Goal: Task Accomplishment & Management: Manage account settings

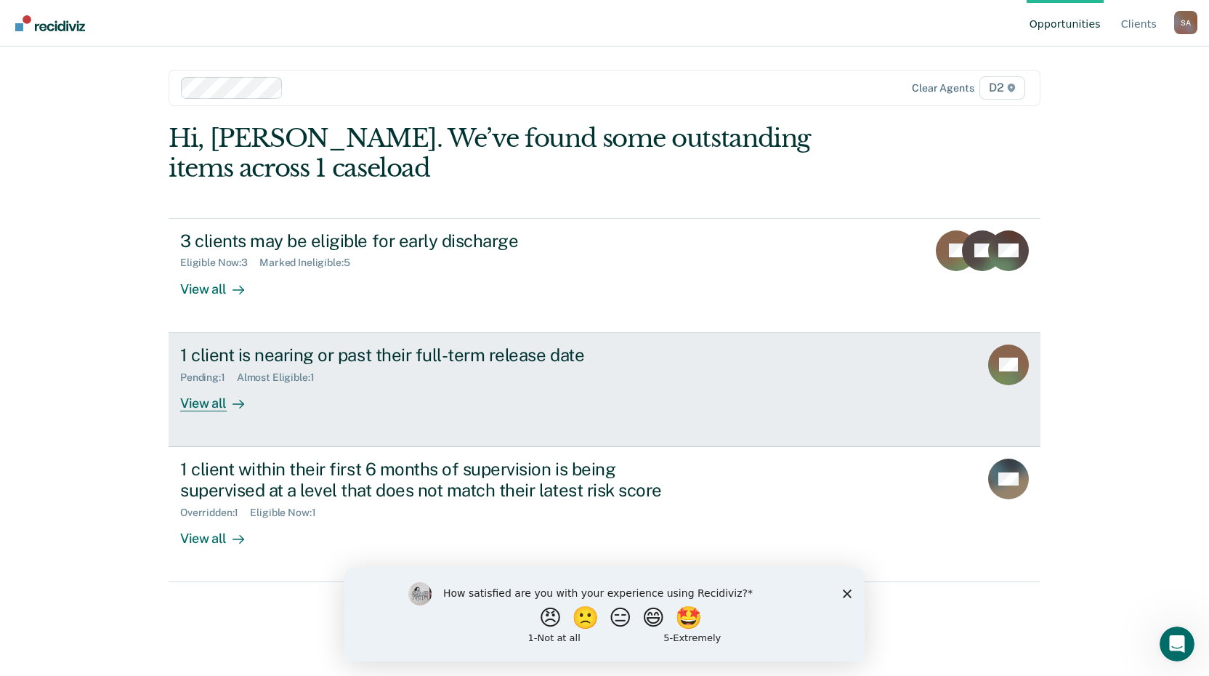
click at [227, 404] on div at bounding box center [235, 402] width 17 height 17
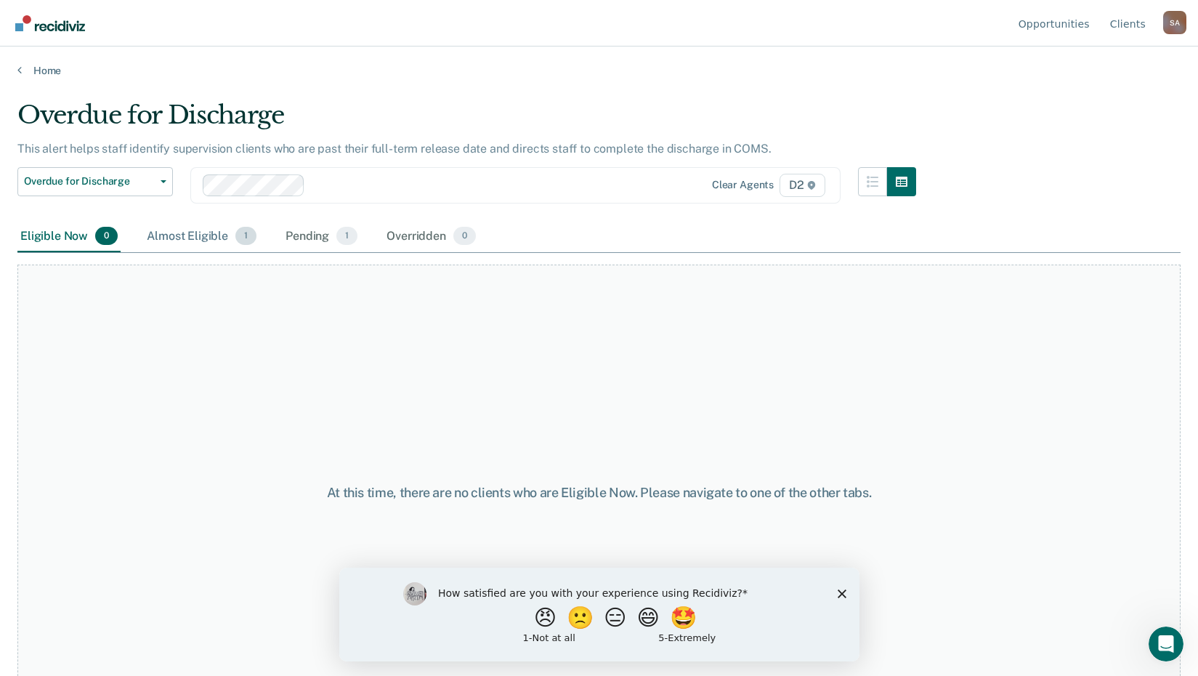
click at [177, 230] on div "Almost Eligible 1" at bounding box center [202, 237] width 116 height 32
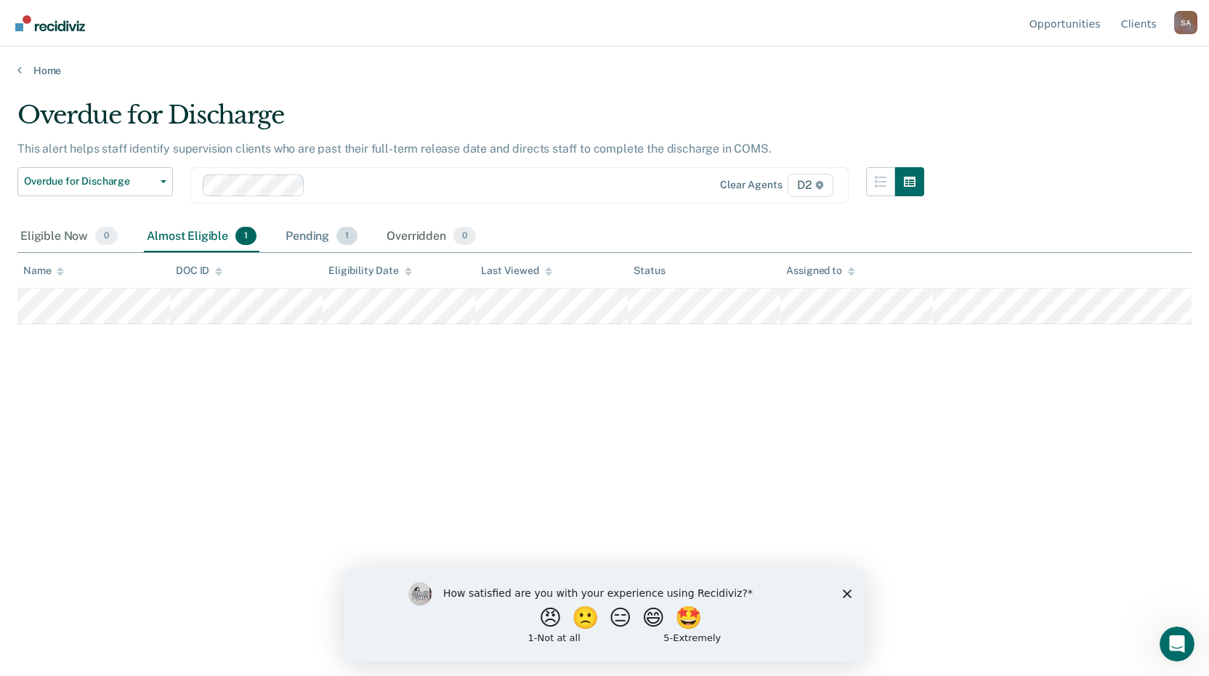
click at [304, 235] on div "Pending 1" at bounding box center [322, 237] width 78 height 32
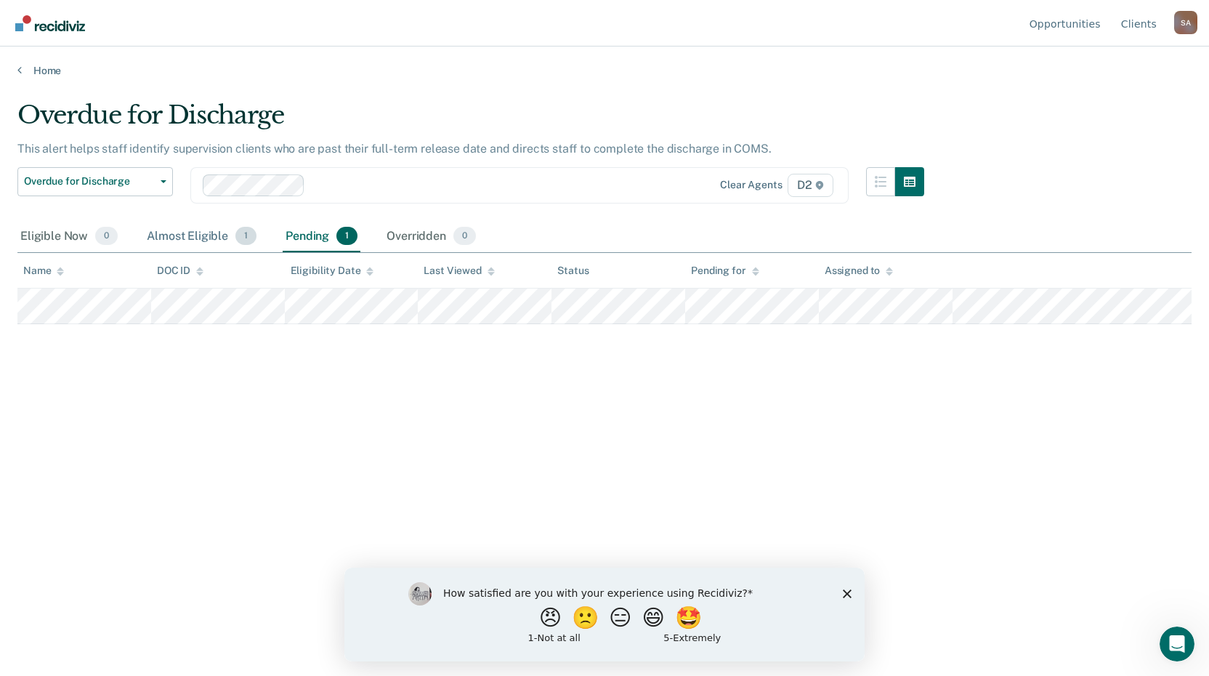
click at [184, 239] on div "Almost Eligible 1" at bounding box center [202, 237] width 116 height 32
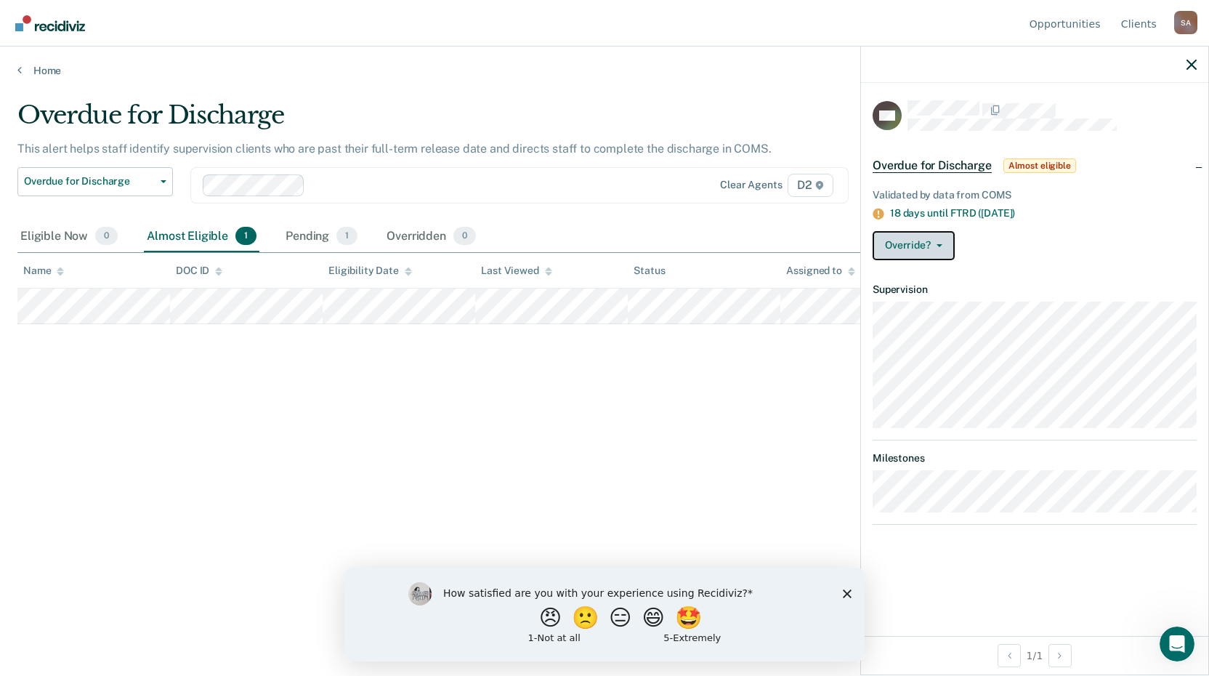
click at [919, 245] on button "Override?" at bounding box center [913, 245] width 82 height 29
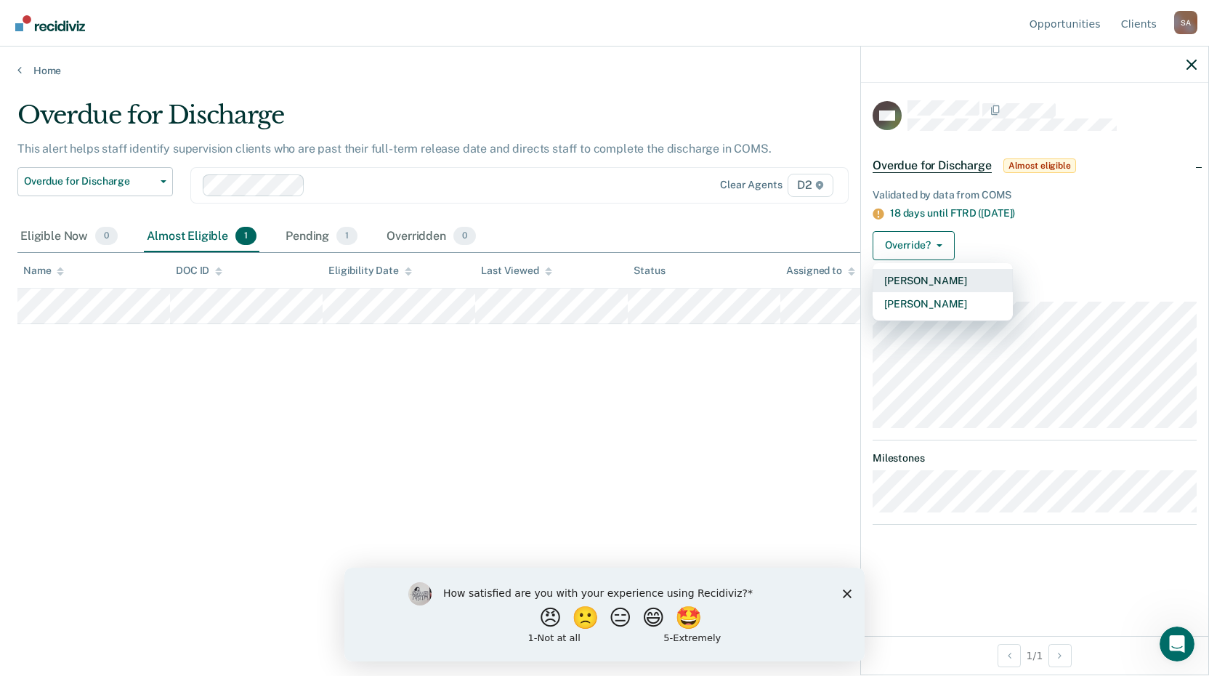
click at [920, 278] on button "[PERSON_NAME]" at bounding box center [942, 280] width 140 height 23
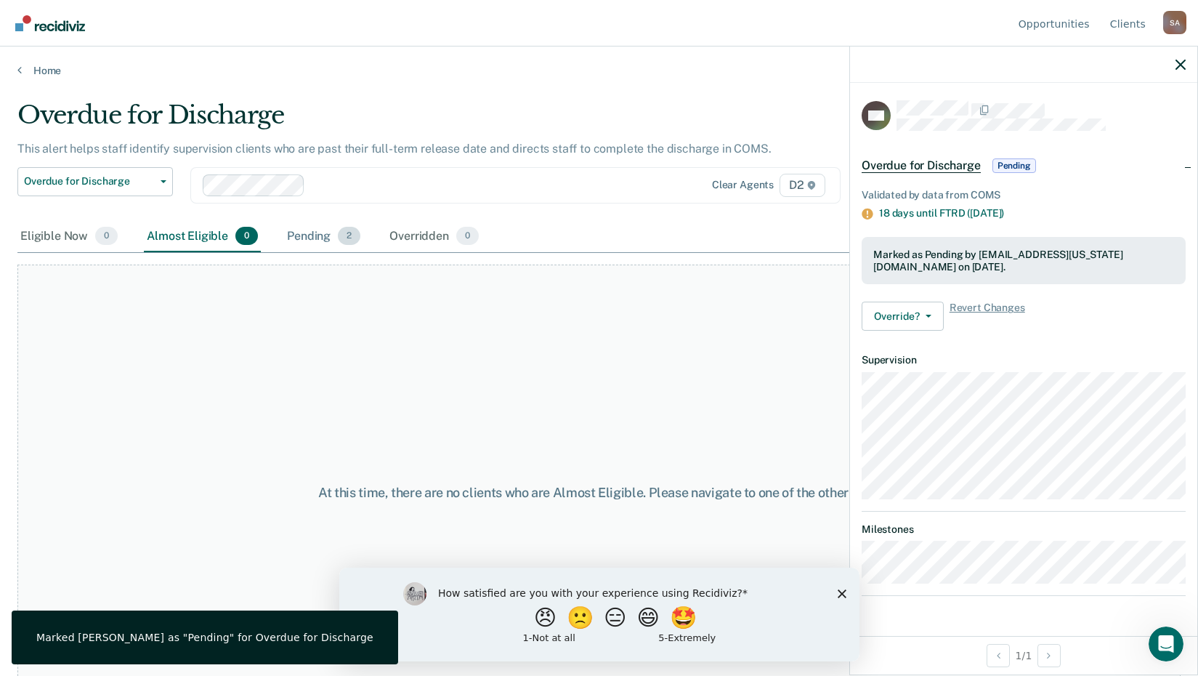
click at [315, 238] on div "Pending 2" at bounding box center [323, 237] width 79 height 32
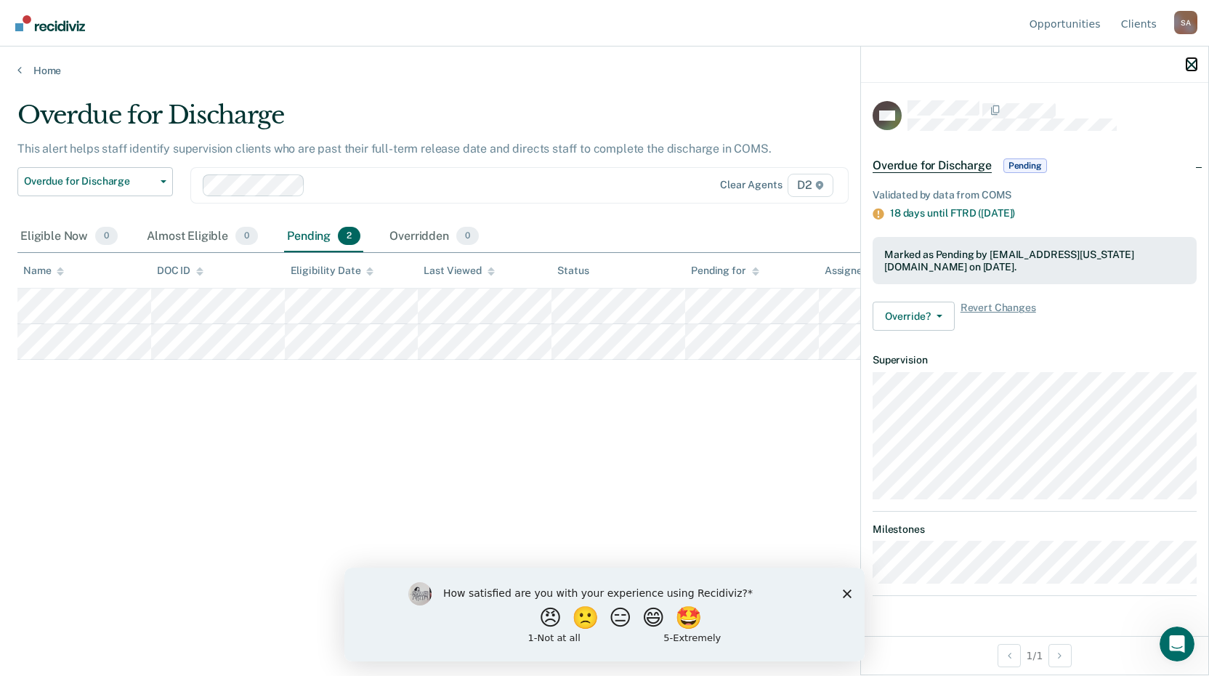
click at [1191, 61] on icon "button" at bounding box center [1191, 65] width 10 height 10
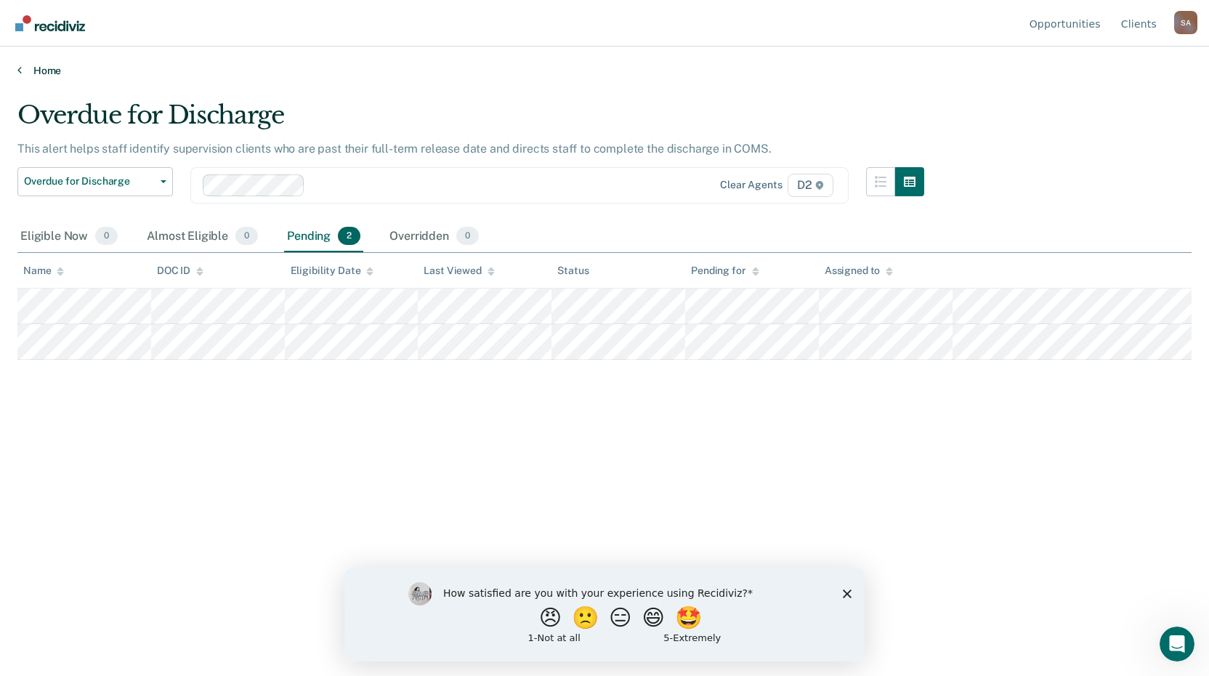
click at [42, 73] on link "Home" at bounding box center [604, 70] width 1174 height 13
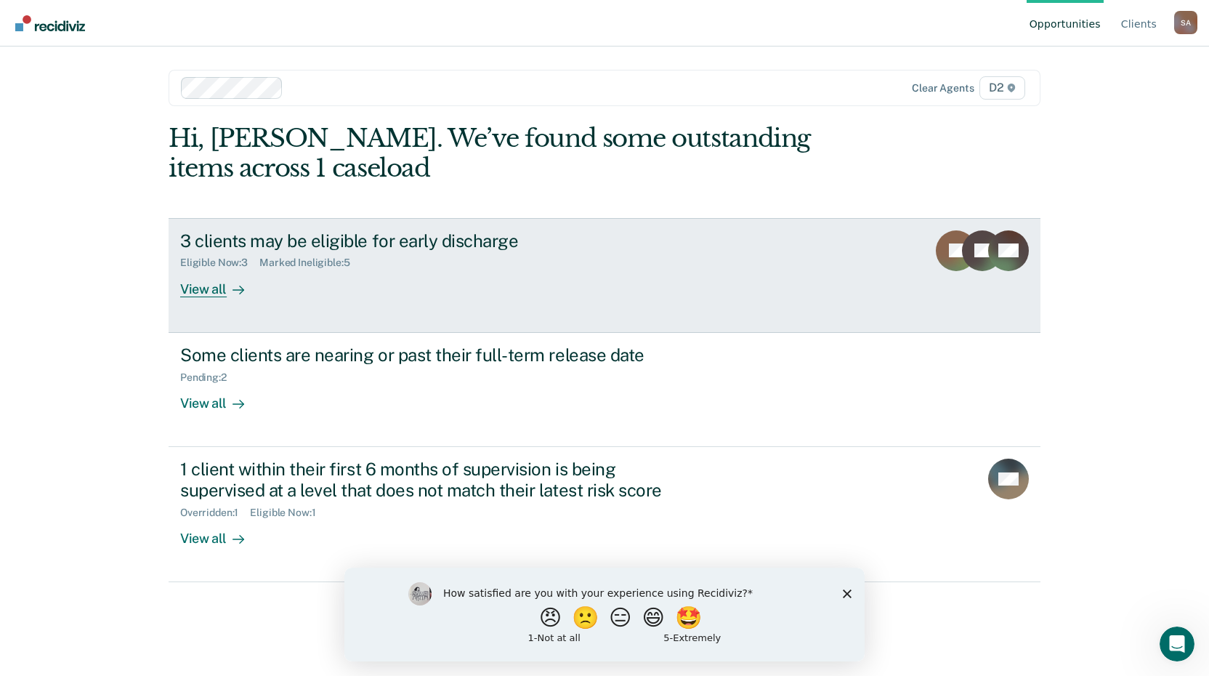
click at [202, 291] on div "View all" at bounding box center [220, 283] width 81 height 28
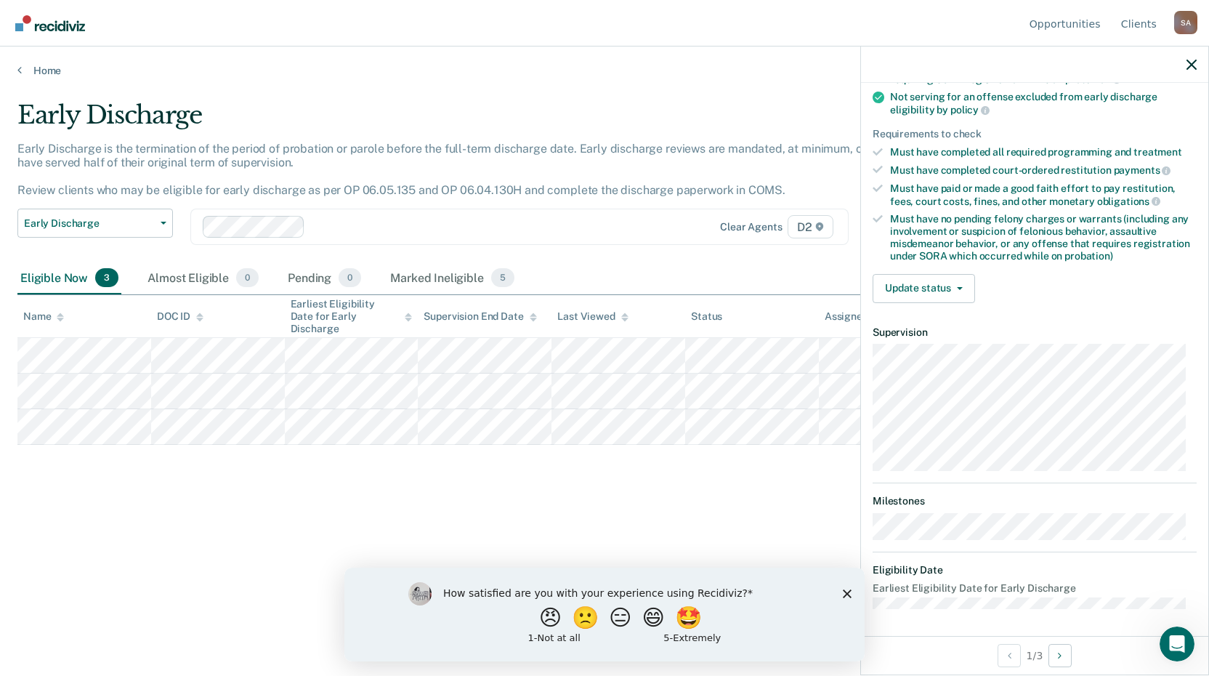
scroll to position [190, 0]
click at [935, 291] on button "Update status" at bounding box center [923, 287] width 102 height 29
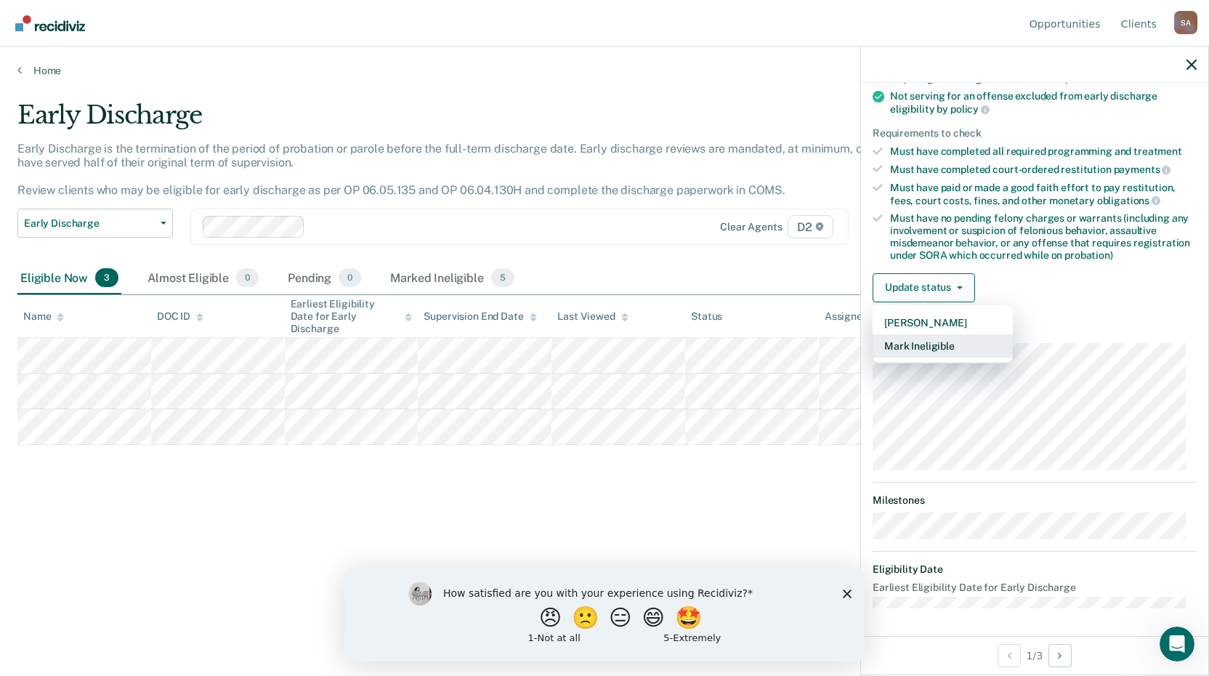
click at [930, 349] on button "Mark Ineligible" at bounding box center [942, 345] width 140 height 23
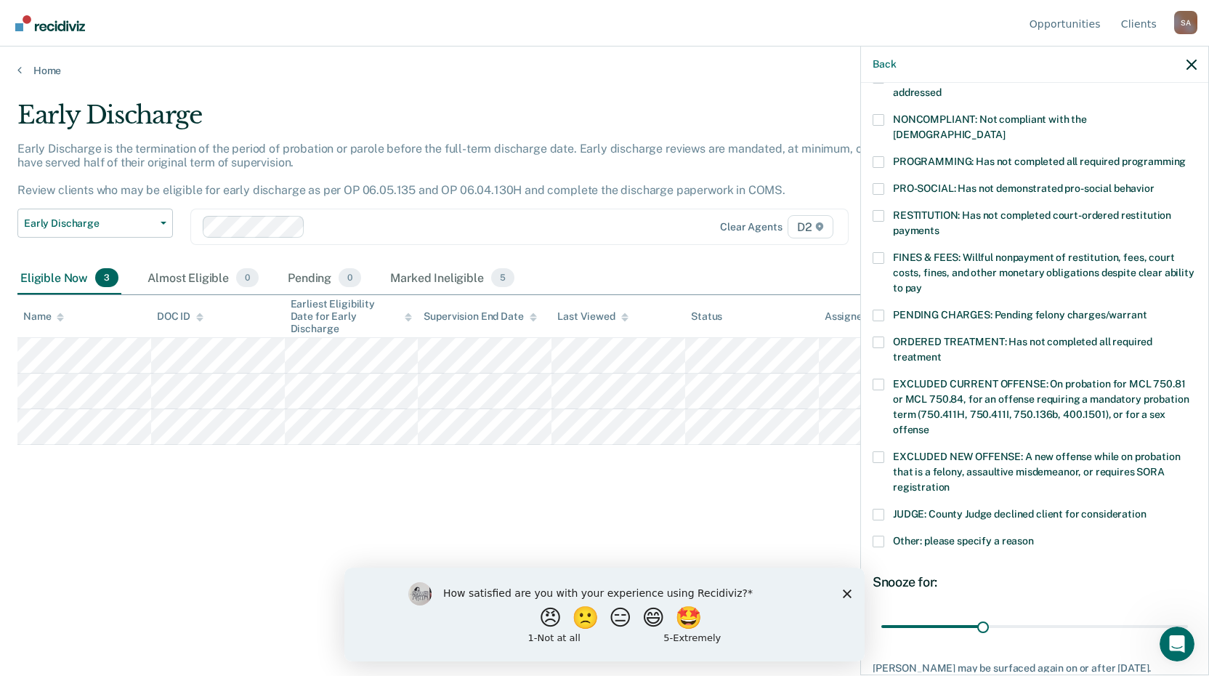
scroll to position [336, 0]
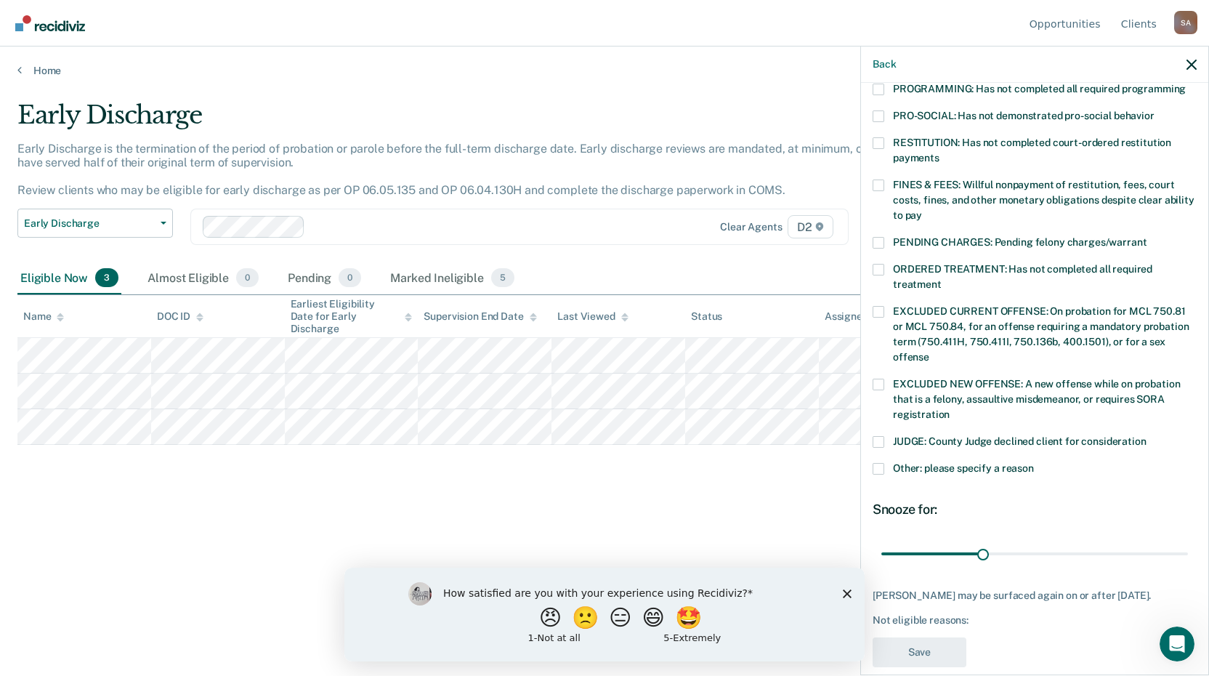
click at [883, 463] on span at bounding box center [878, 469] width 12 height 12
click at [1034, 463] on input "Other: please specify a reason" at bounding box center [1034, 463] width 0 height 0
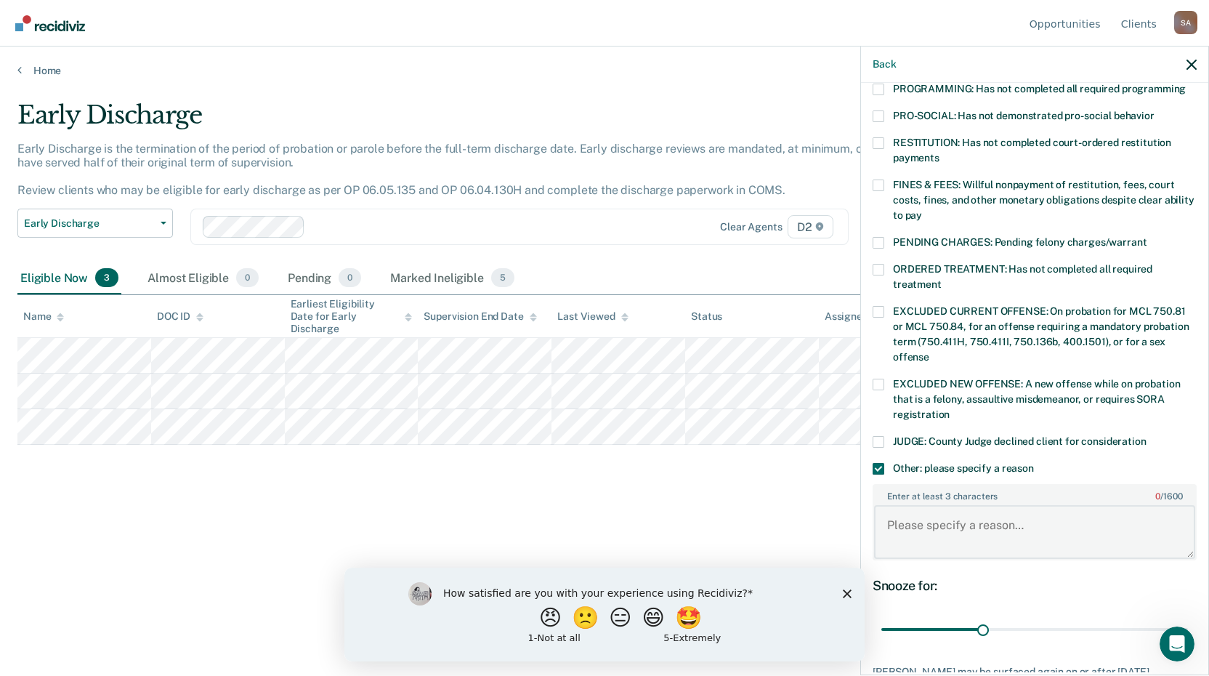
click at [933, 509] on textarea "Enter at least 3 characters 0 / 1600" at bounding box center [1034, 532] width 321 height 54
type textarea "Ineligible due to the nature of the offense, victim opposition."
drag, startPoint x: 979, startPoint y: 611, endPoint x: 1197, endPoint y: 598, distance: 219.0
type input "90"
click at [1188, 617] on input "range" at bounding box center [1034, 629] width 307 height 25
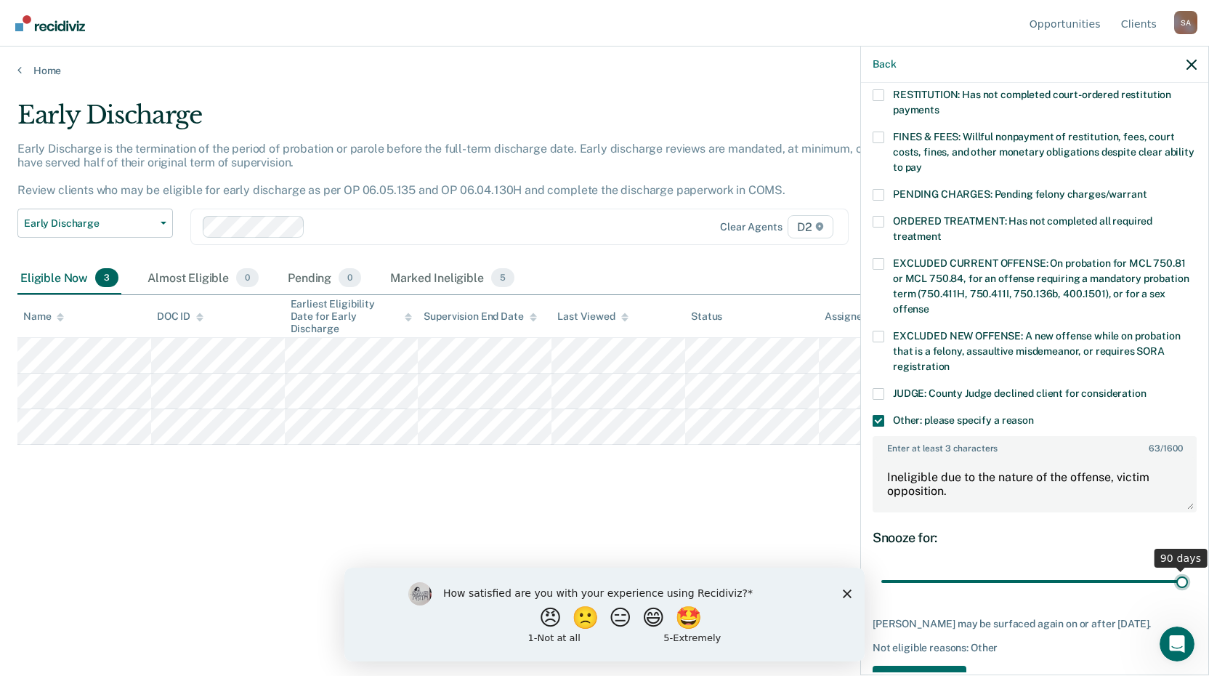
scroll to position [416, 0]
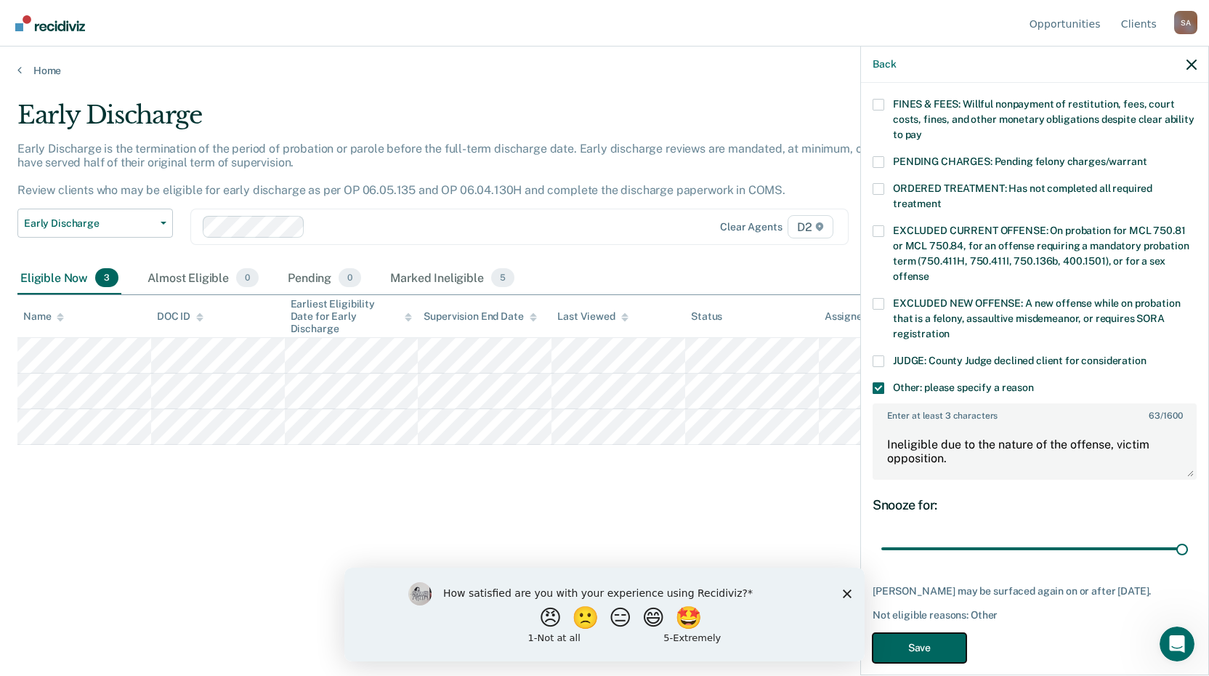
click at [923, 635] on button "Save" at bounding box center [919, 648] width 94 height 30
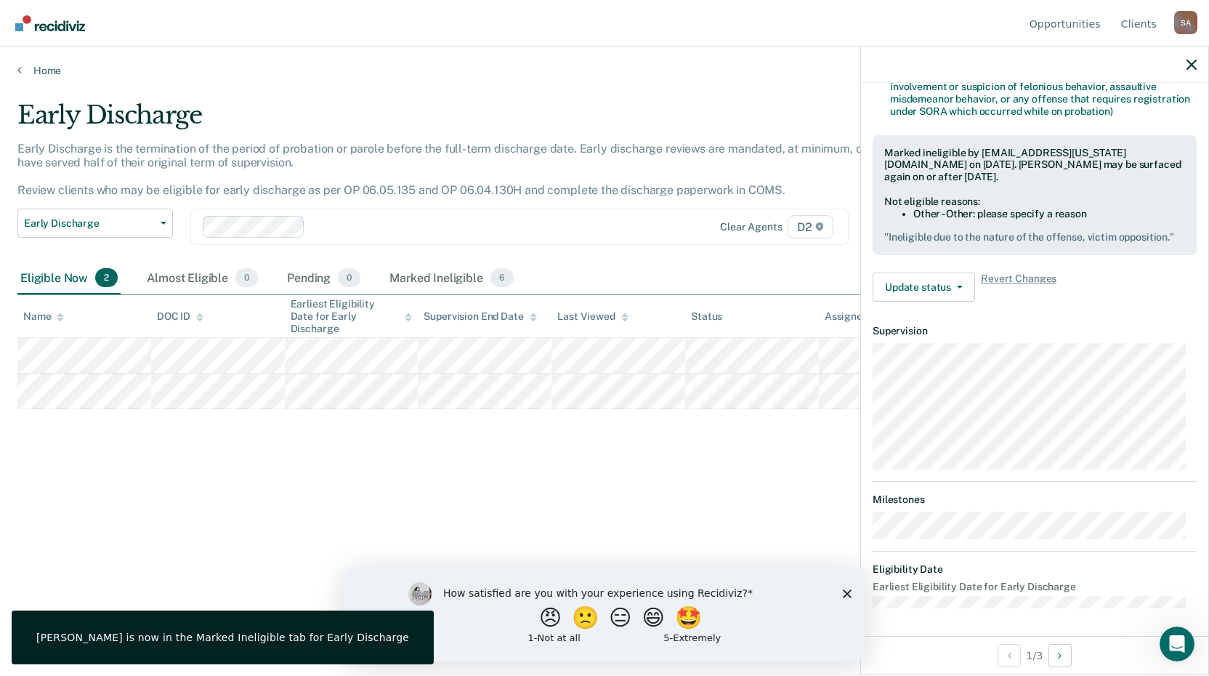
scroll to position [176, 0]
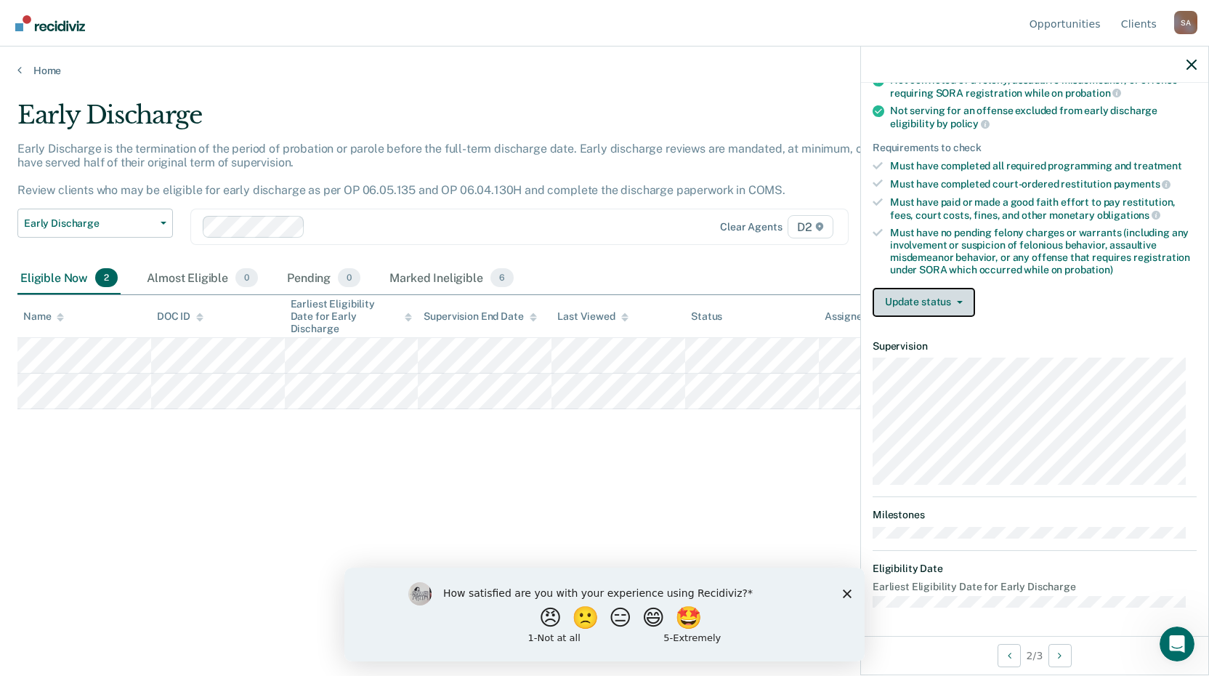
click at [944, 299] on button "Update status" at bounding box center [923, 302] width 102 height 29
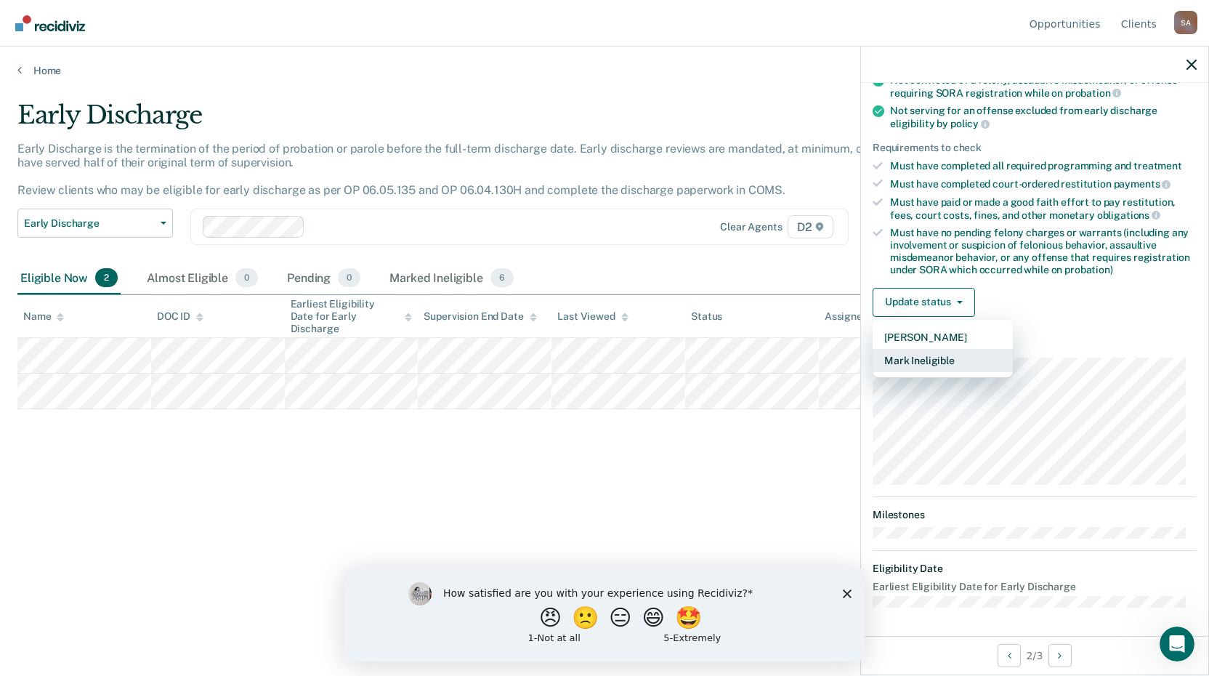
click at [941, 360] on button "Mark Ineligible" at bounding box center [942, 360] width 140 height 23
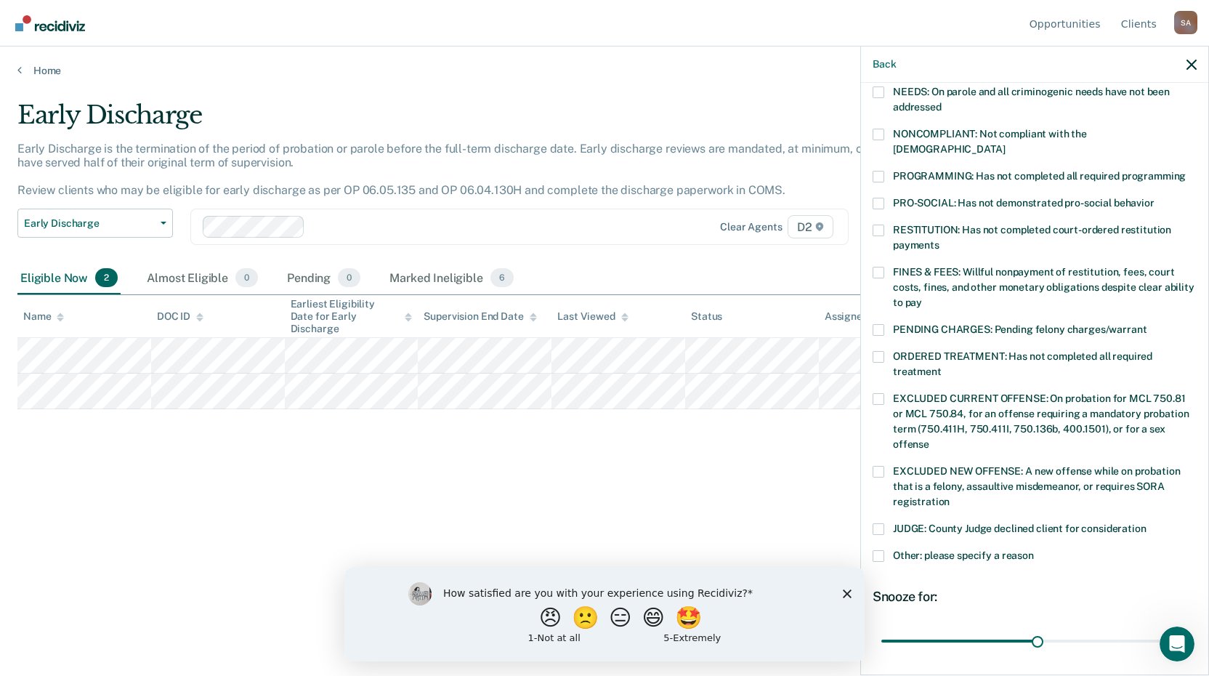
scroll to position [321, 0]
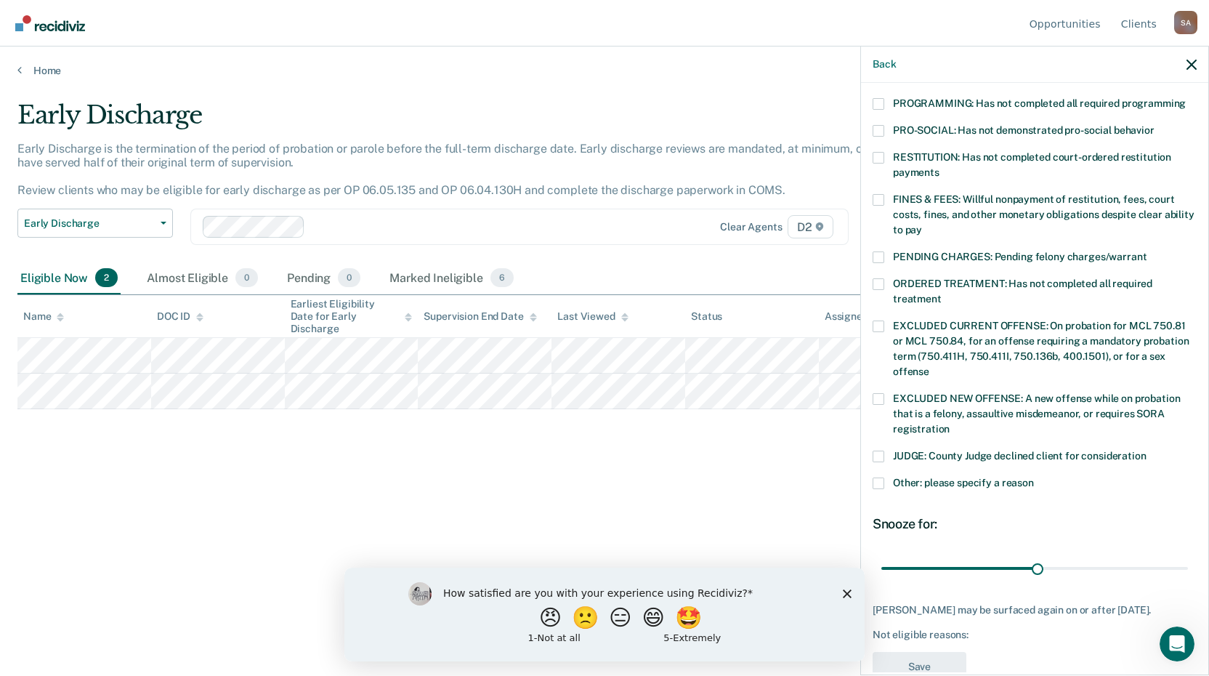
click at [882, 278] on span at bounding box center [878, 284] width 12 height 12
click at [941, 293] on input "ORDERED TREATMENT: Has not completed all required treatment" at bounding box center [941, 293] width 0 height 0
click at [880, 194] on span at bounding box center [878, 200] width 12 height 12
click at [922, 224] on input "FINES & FEES: Willful nonpayment of restitution, fees, court costs, fines, and …" at bounding box center [922, 224] width 0 height 0
click at [880, 98] on span at bounding box center [878, 104] width 12 height 12
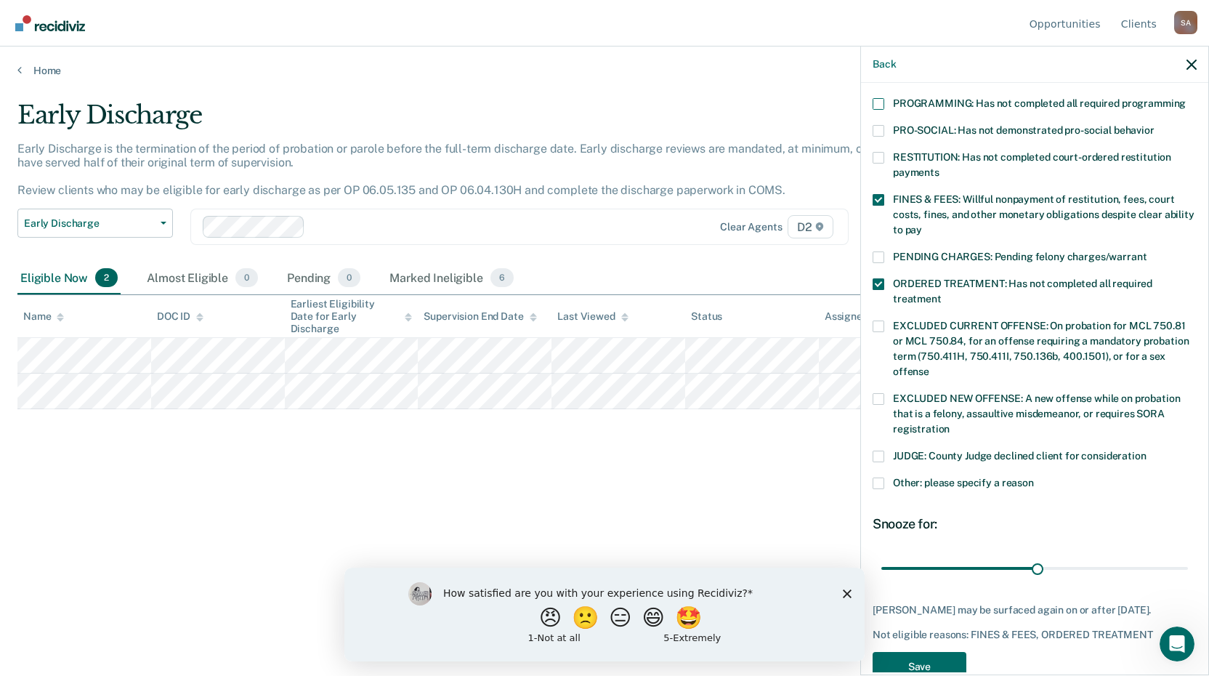
click at [1186, 98] on input "PROGRAMMING: Has not completed all required programming" at bounding box center [1186, 98] width 0 height 0
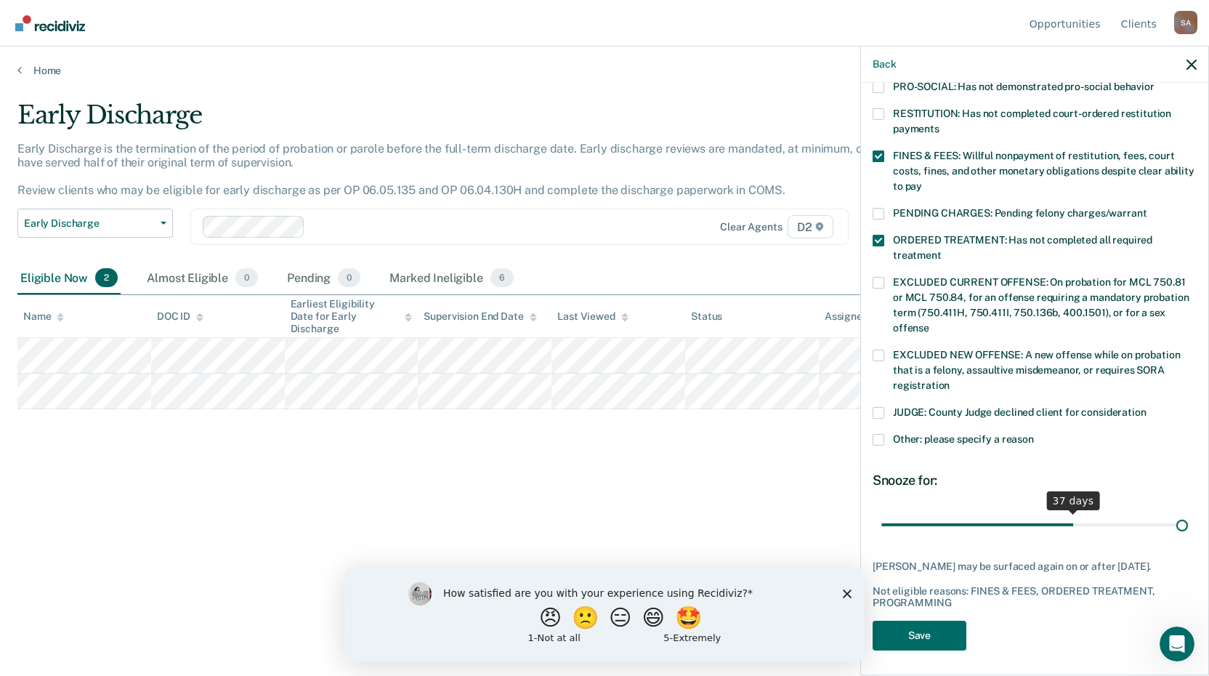
scroll to position [352, 0]
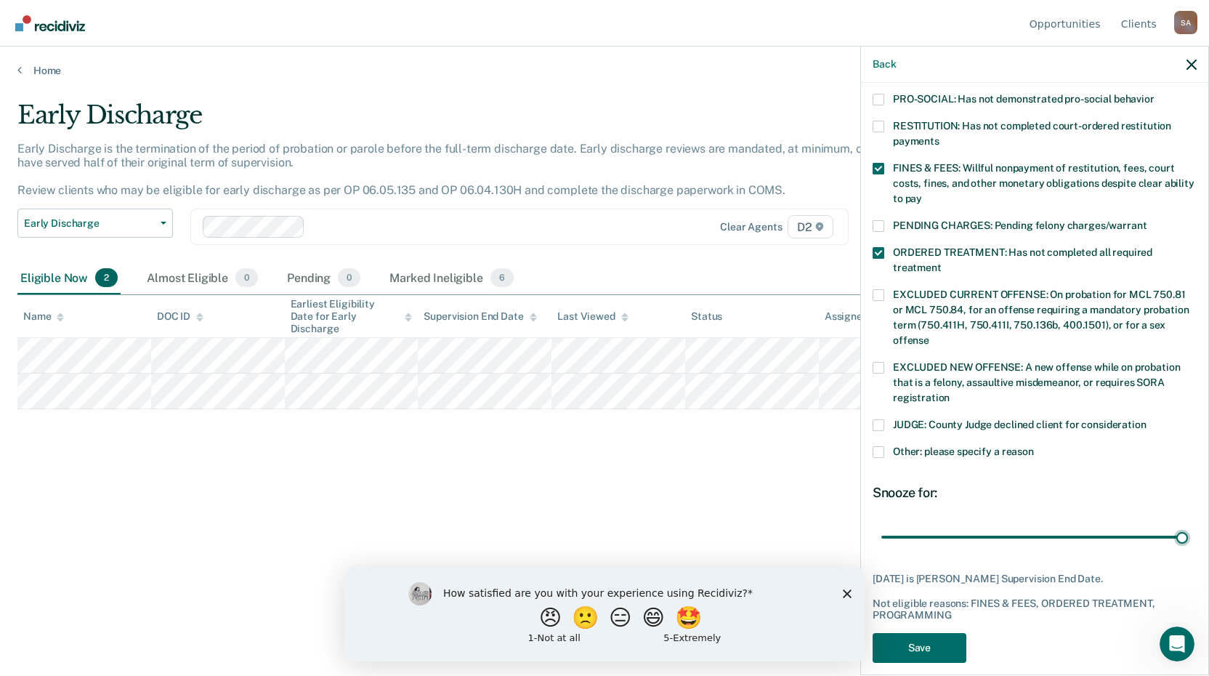
drag, startPoint x: 1033, startPoint y: 506, endPoint x: 1002, endPoint y: 450, distance: 64.4
type input "58"
click at [1188, 524] on input "range" at bounding box center [1034, 536] width 307 height 25
click at [883, 446] on label "Other: please specify a reason" at bounding box center [1034, 453] width 324 height 15
click at [1034, 446] on input "Other: please specify a reason" at bounding box center [1034, 446] width 0 height 0
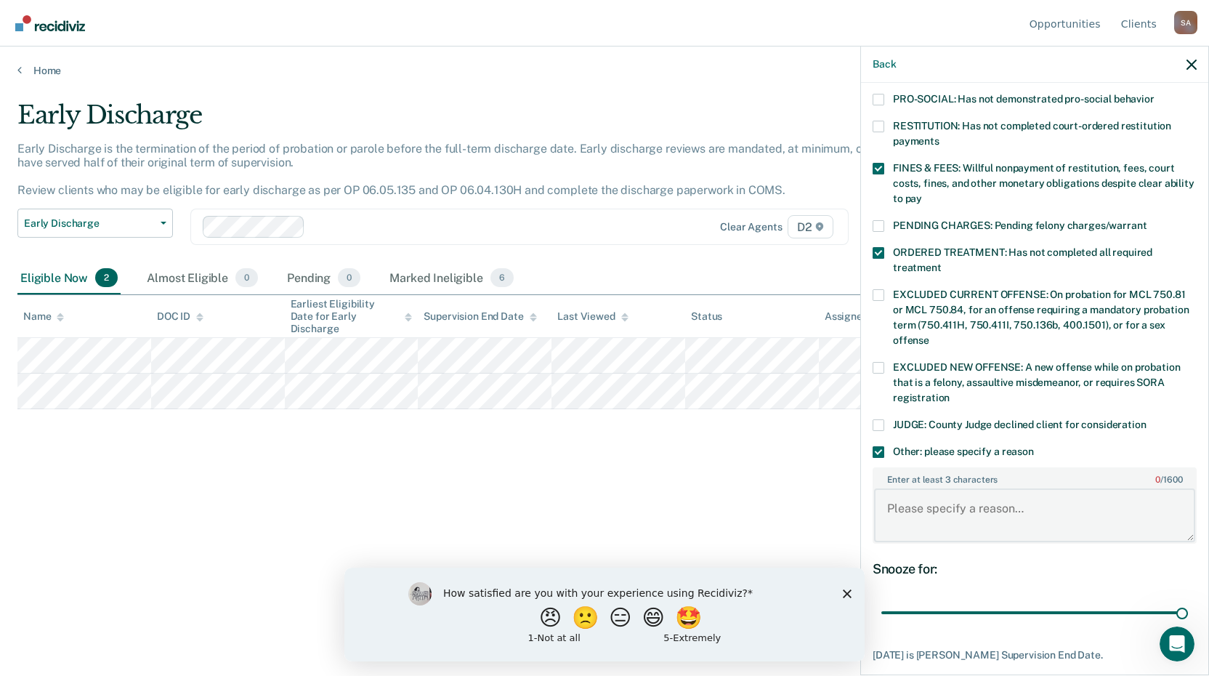
click at [915, 501] on textarea "Enter at least 3 characters 0 / 1600" at bounding box center [1034, 515] width 321 height 54
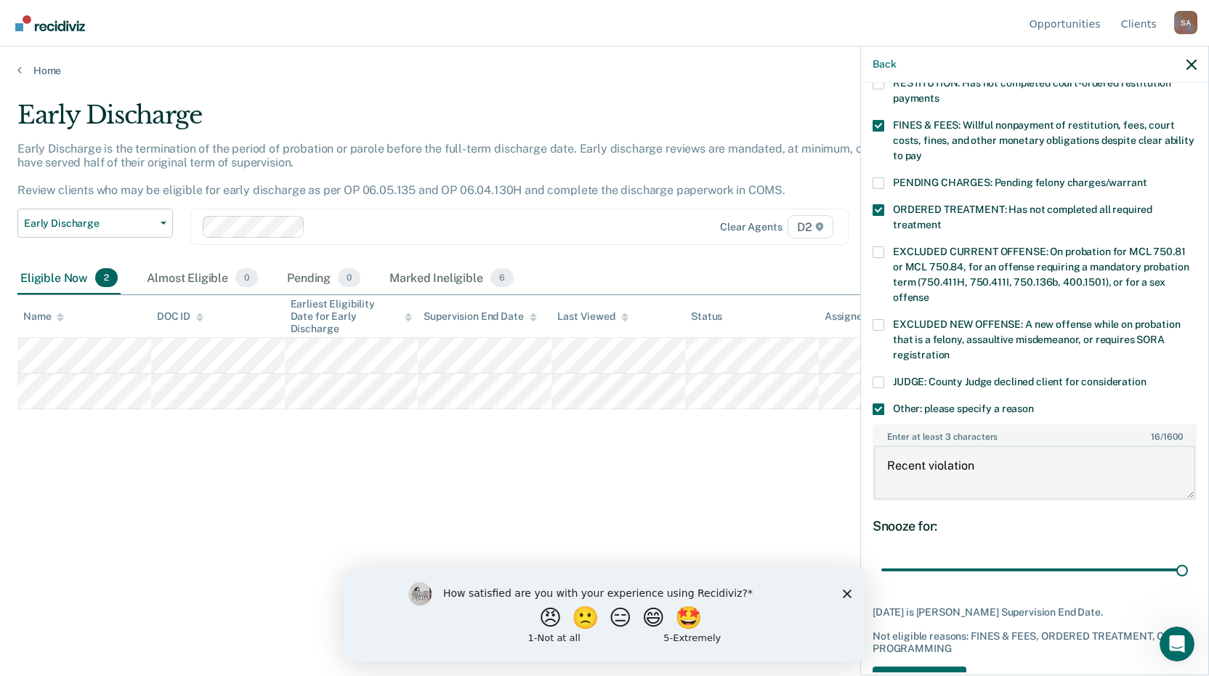
scroll to position [429, 0]
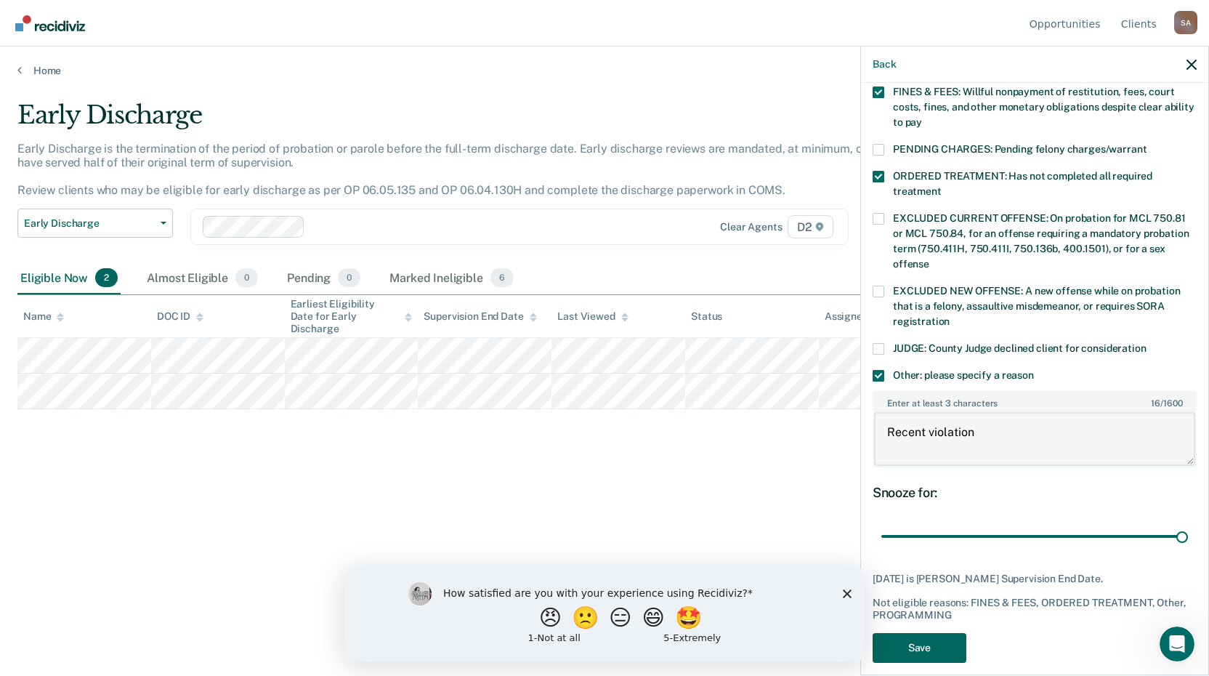
type textarea "Recent violation"
click at [922, 633] on button "Save" at bounding box center [919, 648] width 94 height 30
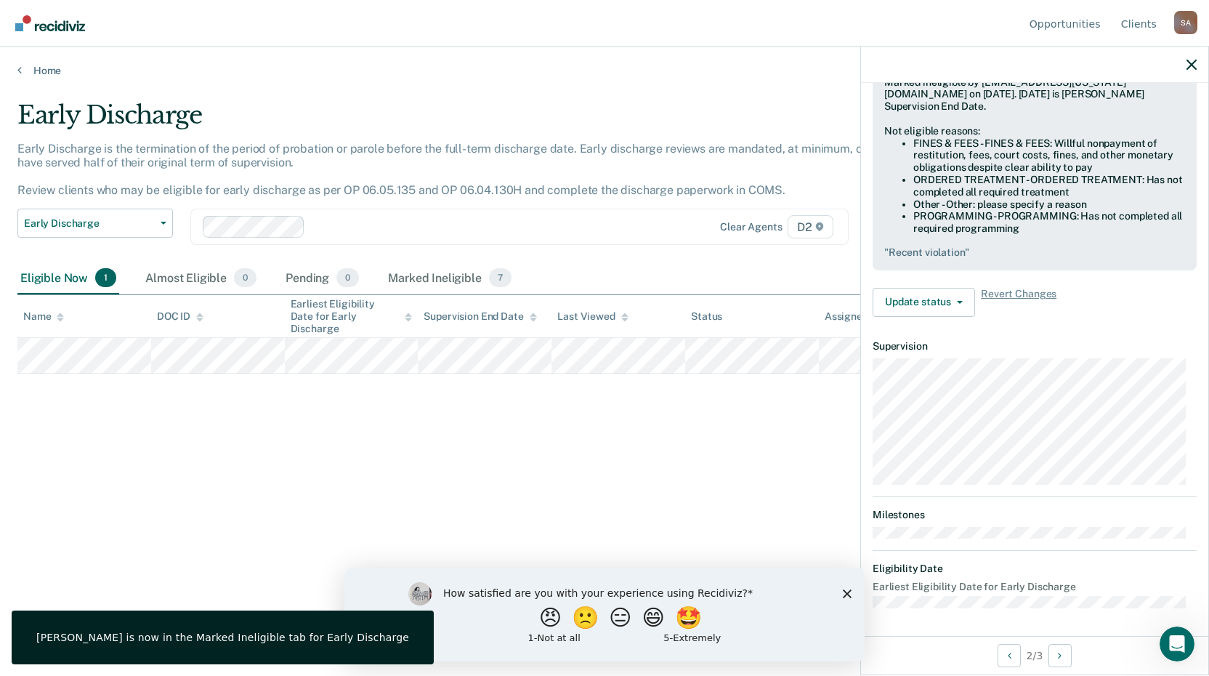
scroll to position [299, 0]
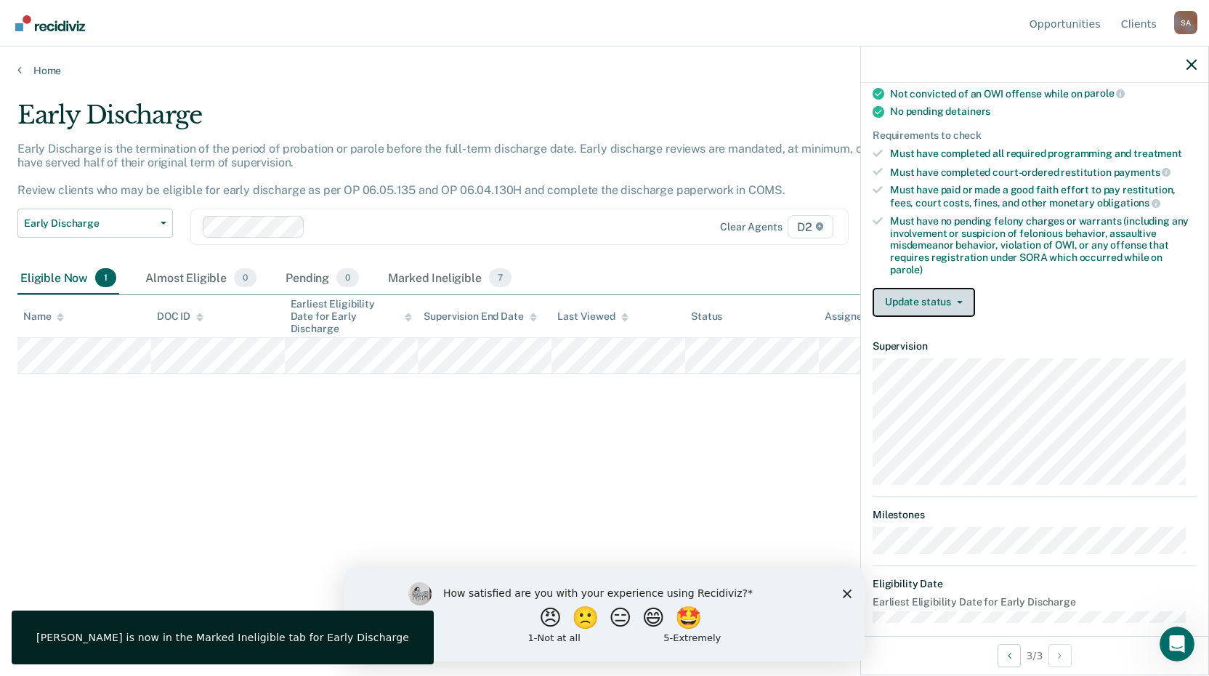
click at [949, 302] on button "Update status" at bounding box center [923, 302] width 102 height 29
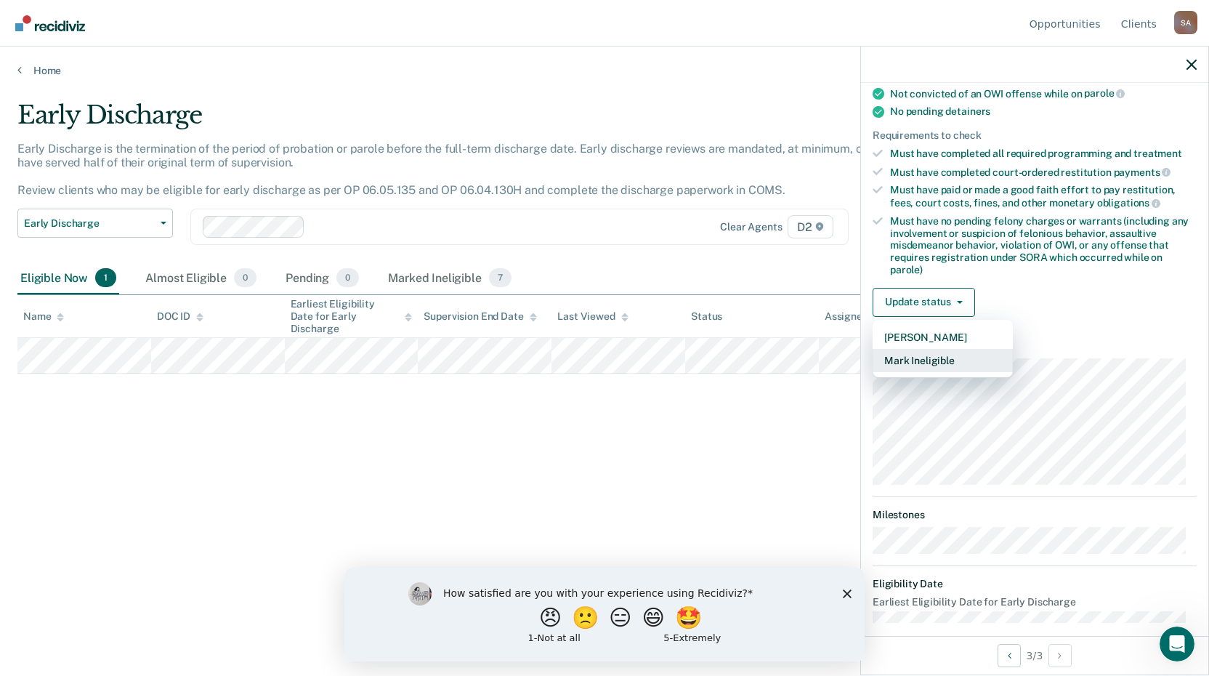
click at [936, 366] on button "Mark Ineligible" at bounding box center [942, 360] width 140 height 23
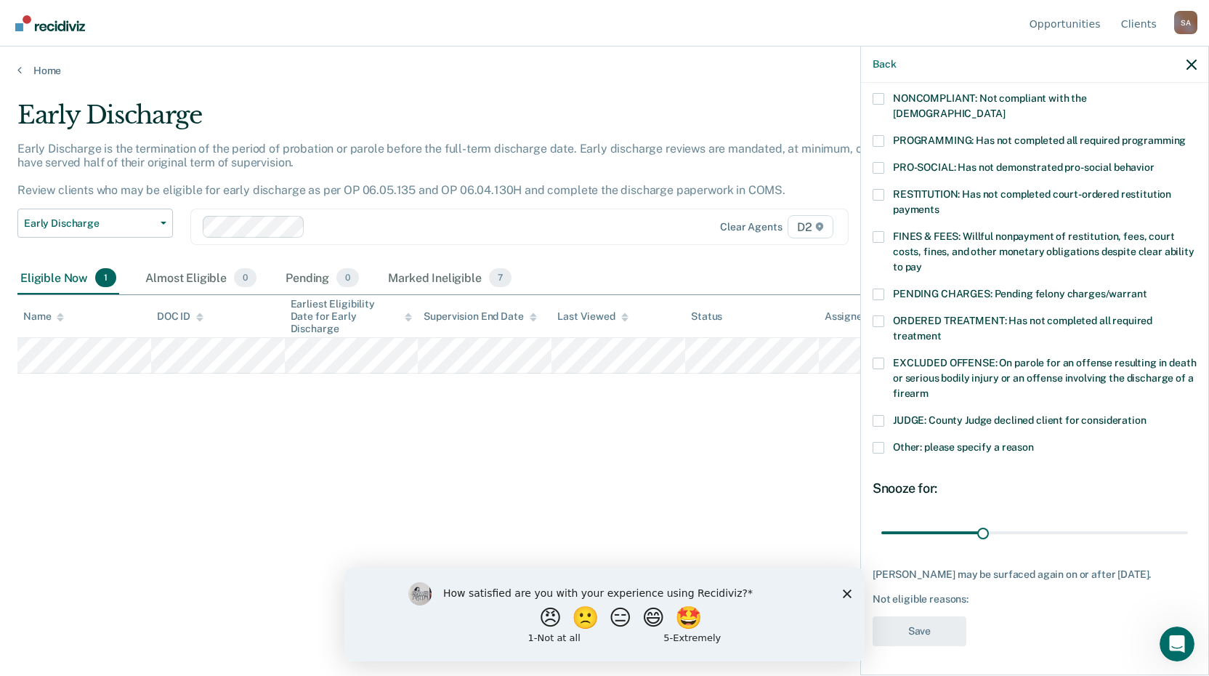
scroll to position [267, 0]
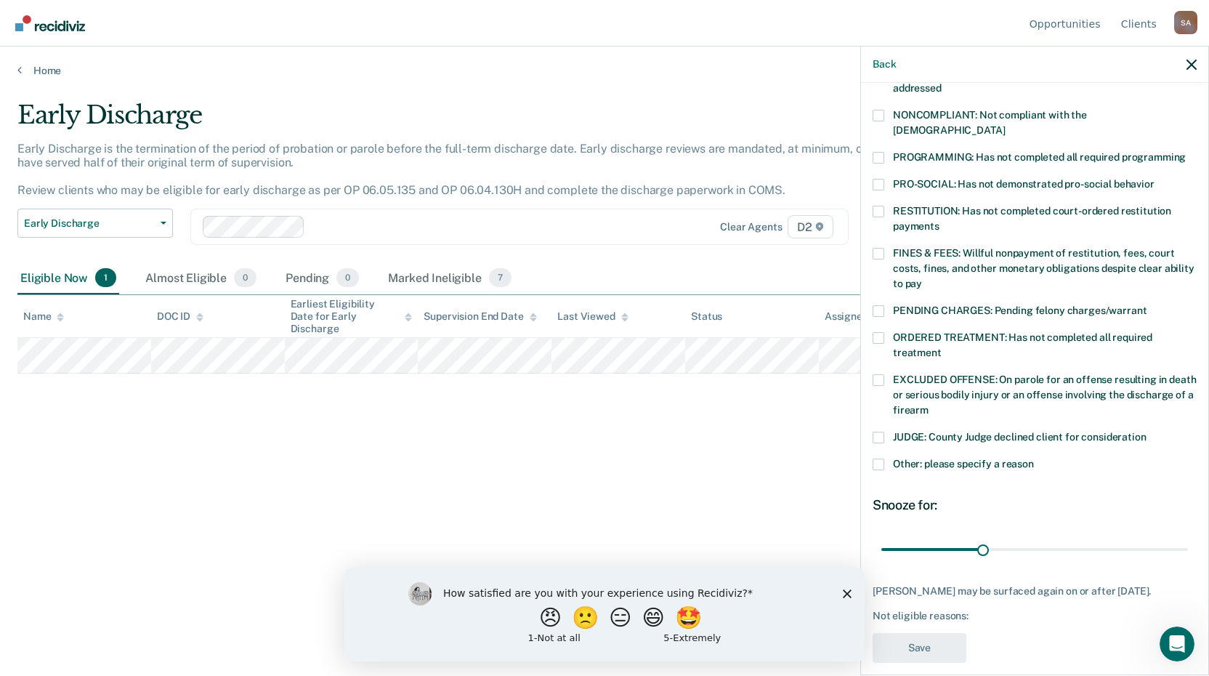
click at [882, 458] on span at bounding box center [878, 464] width 12 height 12
click at [1034, 458] on input "Other: please specify a reason" at bounding box center [1034, 458] width 0 height 0
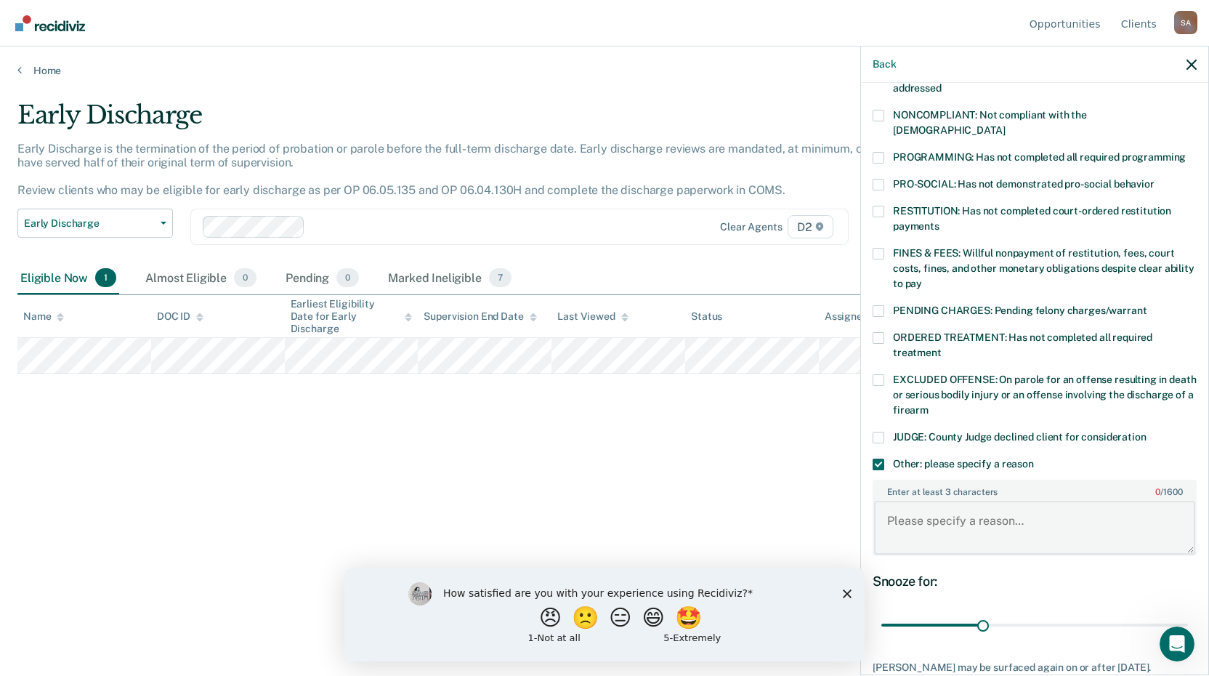
click at [923, 511] on textarea "Enter at least 3 characters 0 / 1600" at bounding box center [1034, 528] width 321 height 54
type textarea "Recently extended on parole, recent parole violation sanction."
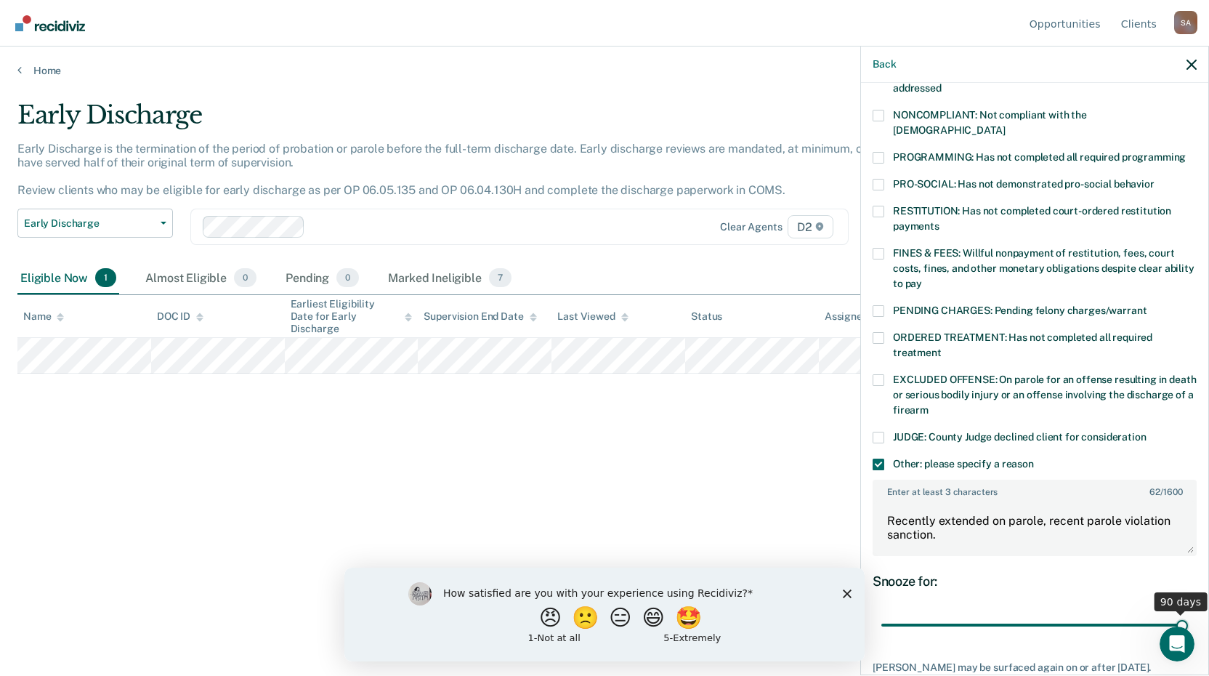
drag, startPoint x: 978, startPoint y: 607, endPoint x: 1239, endPoint y: 597, distance: 261.7
type input "90"
click at [1188, 612] on input "range" at bounding box center [1034, 624] width 307 height 25
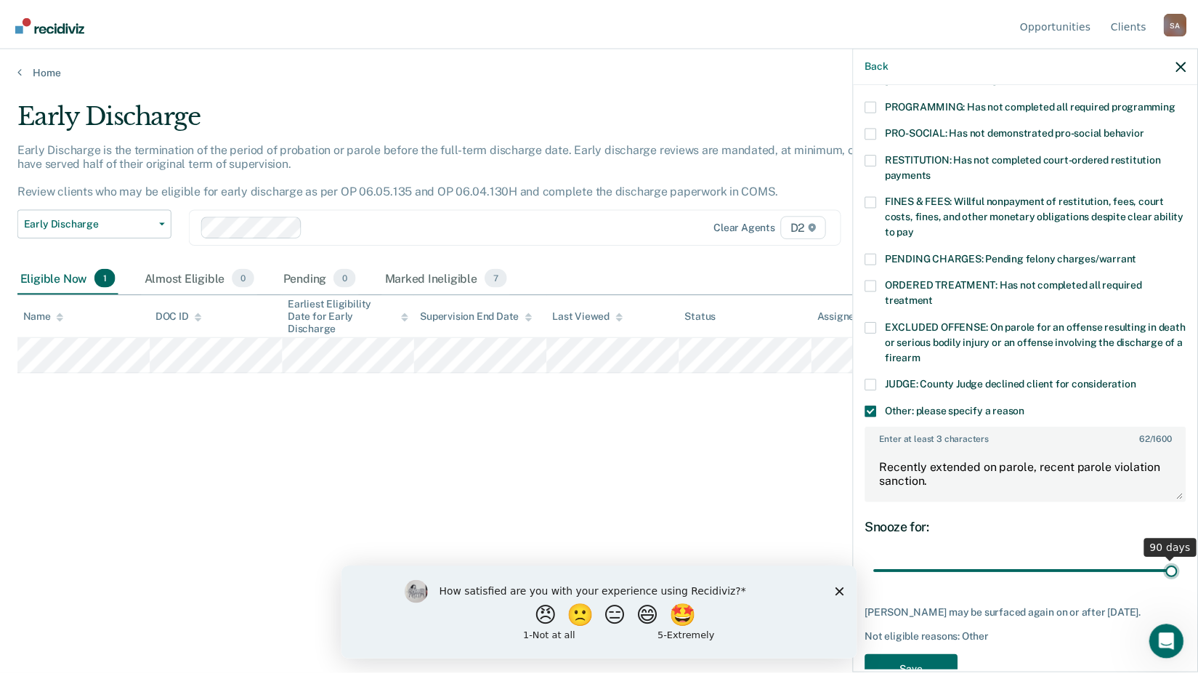
scroll to position [344, 0]
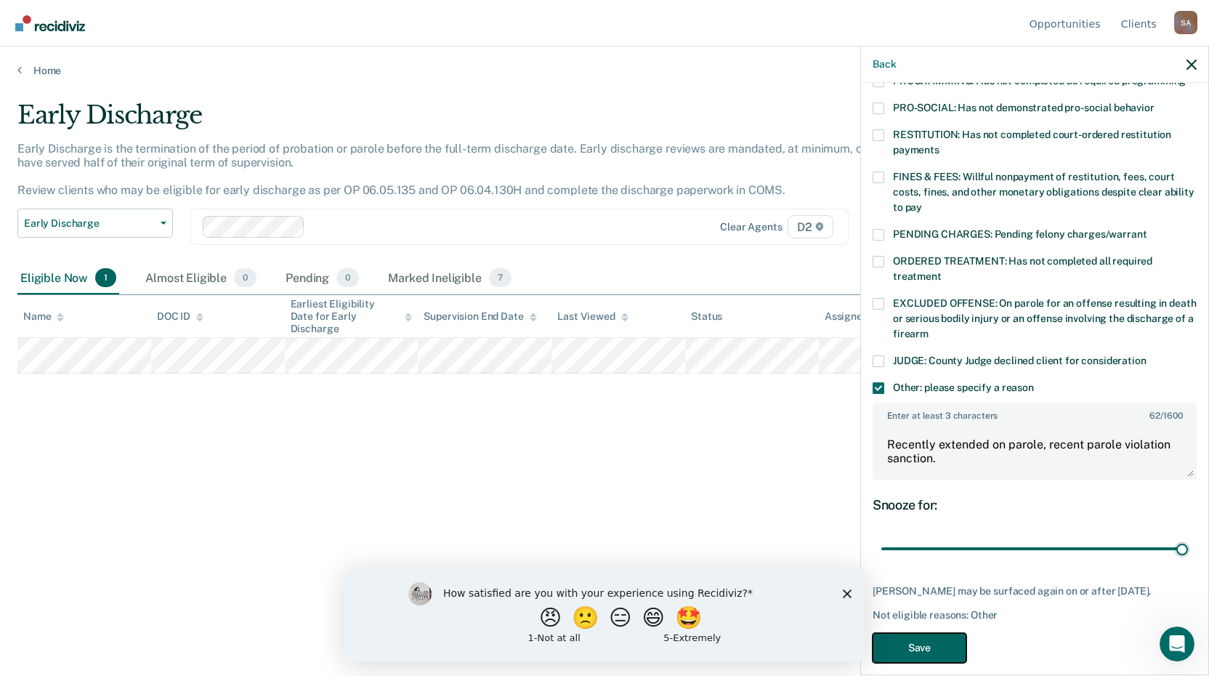
click at [947, 633] on button "Save" at bounding box center [919, 648] width 94 height 30
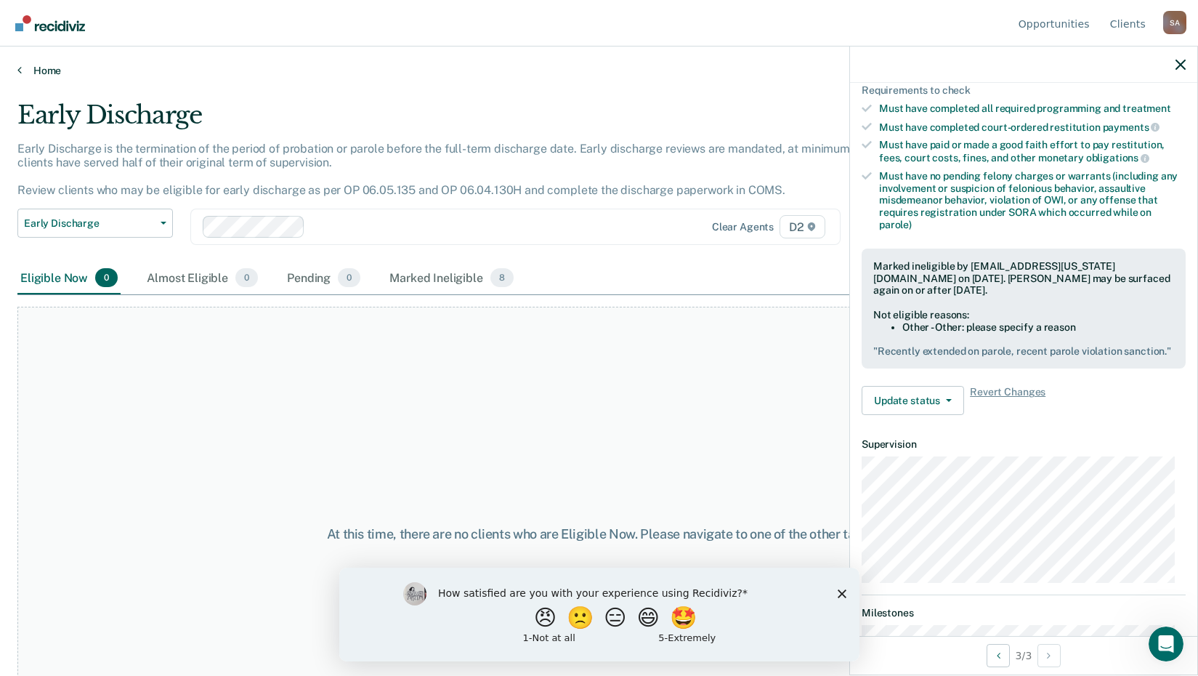
click at [51, 71] on link "Home" at bounding box center [598, 70] width 1163 height 13
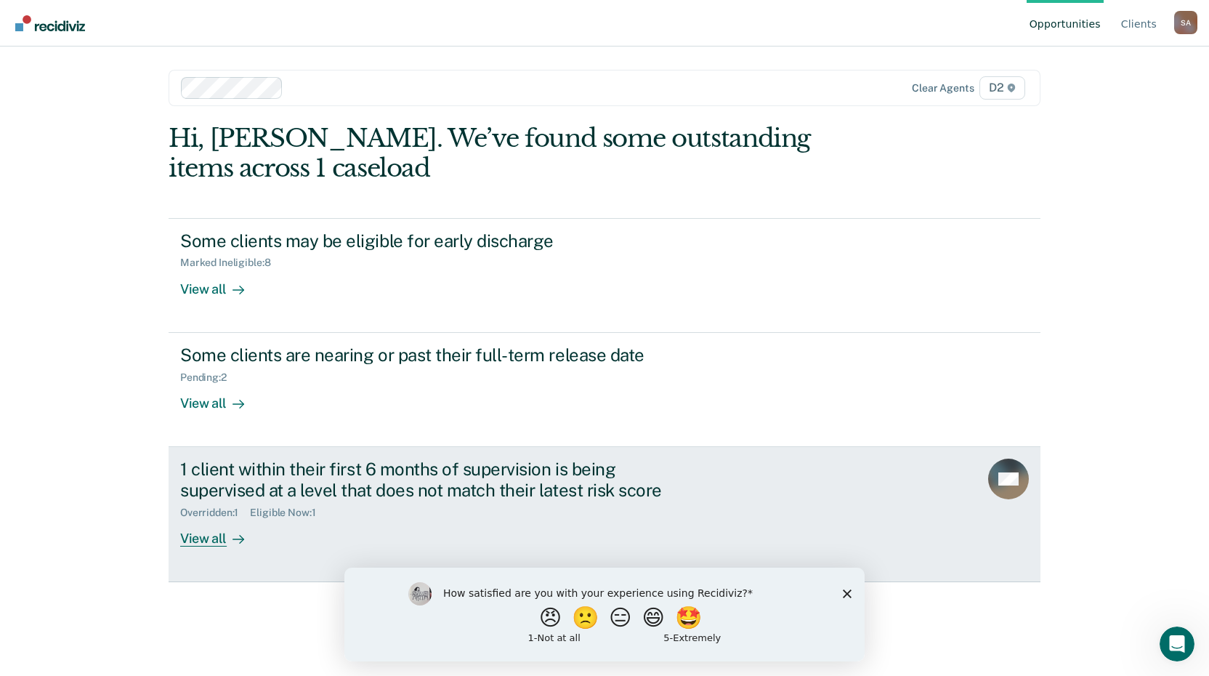
click at [219, 538] on div "View all" at bounding box center [220, 532] width 81 height 28
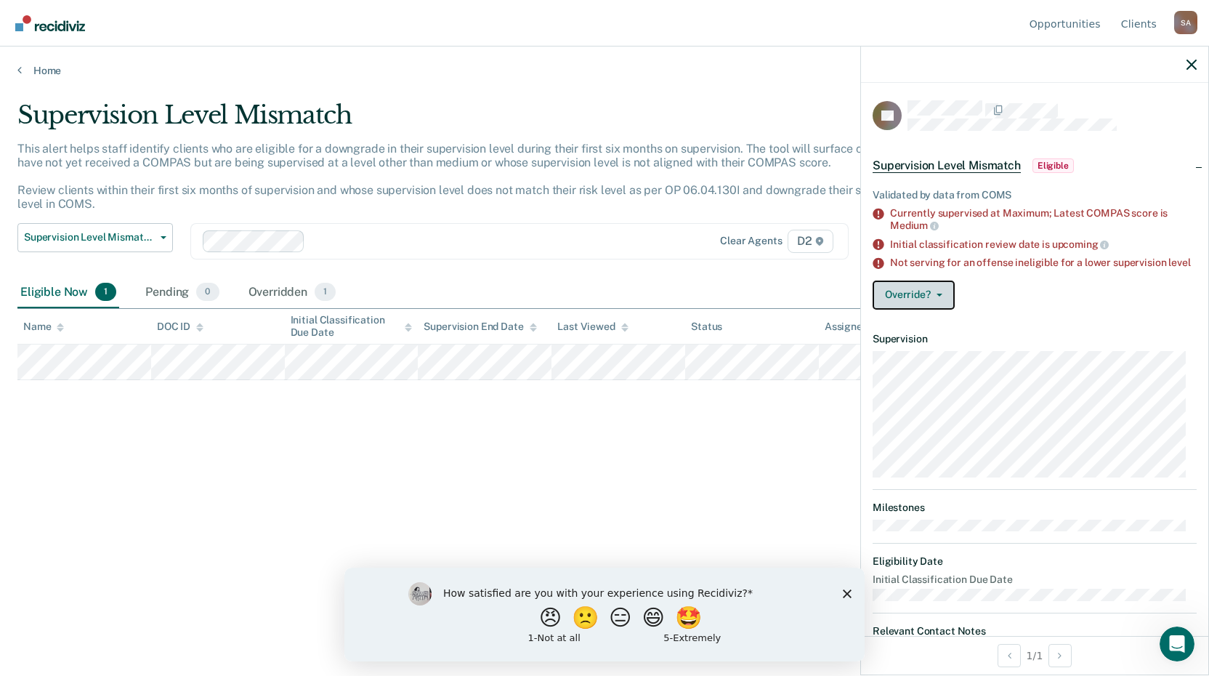
click at [923, 307] on button "Override?" at bounding box center [913, 294] width 82 height 29
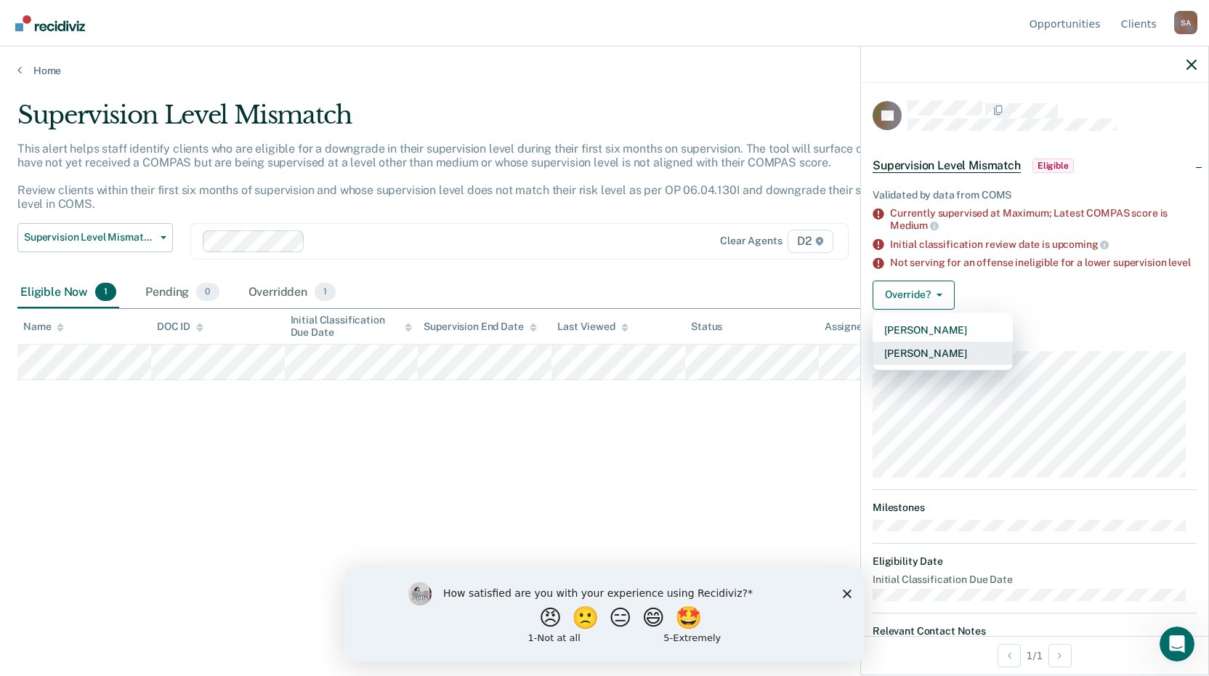
click at [938, 362] on button "[PERSON_NAME]" at bounding box center [942, 352] width 140 height 23
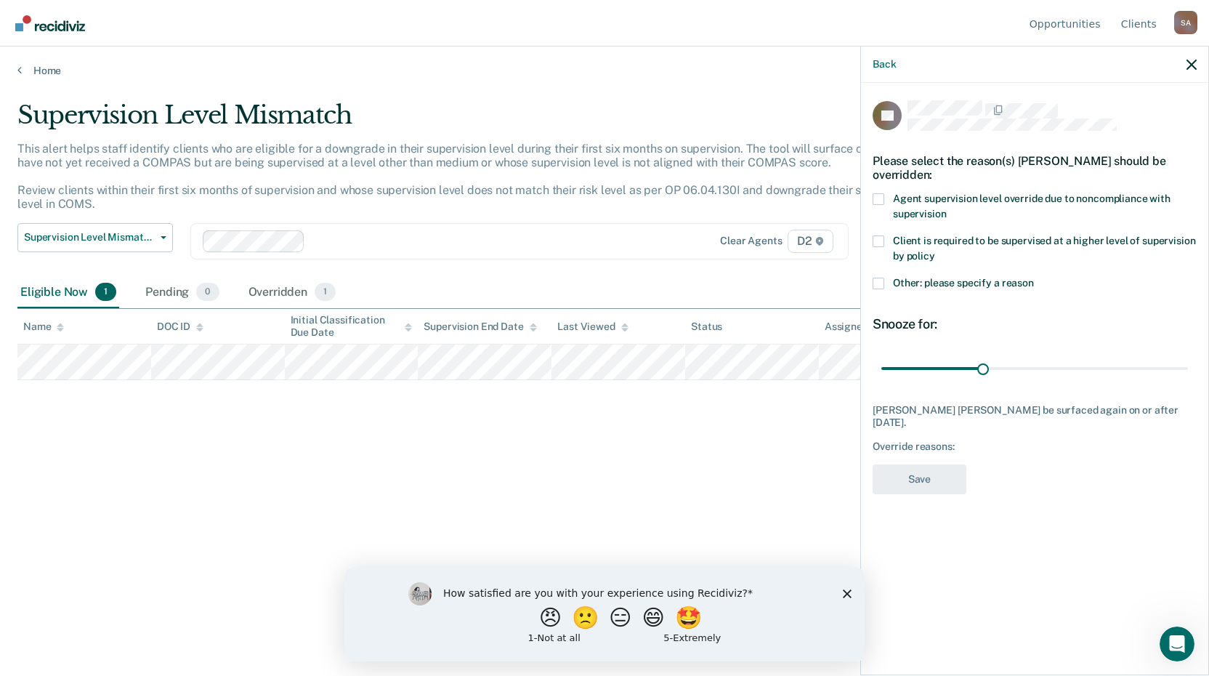
click at [879, 285] on span at bounding box center [878, 283] width 12 height 12
click at [1034, 277] on input "Other: please specify a reason" at bounding box center [1034, 277] width 0 height 0
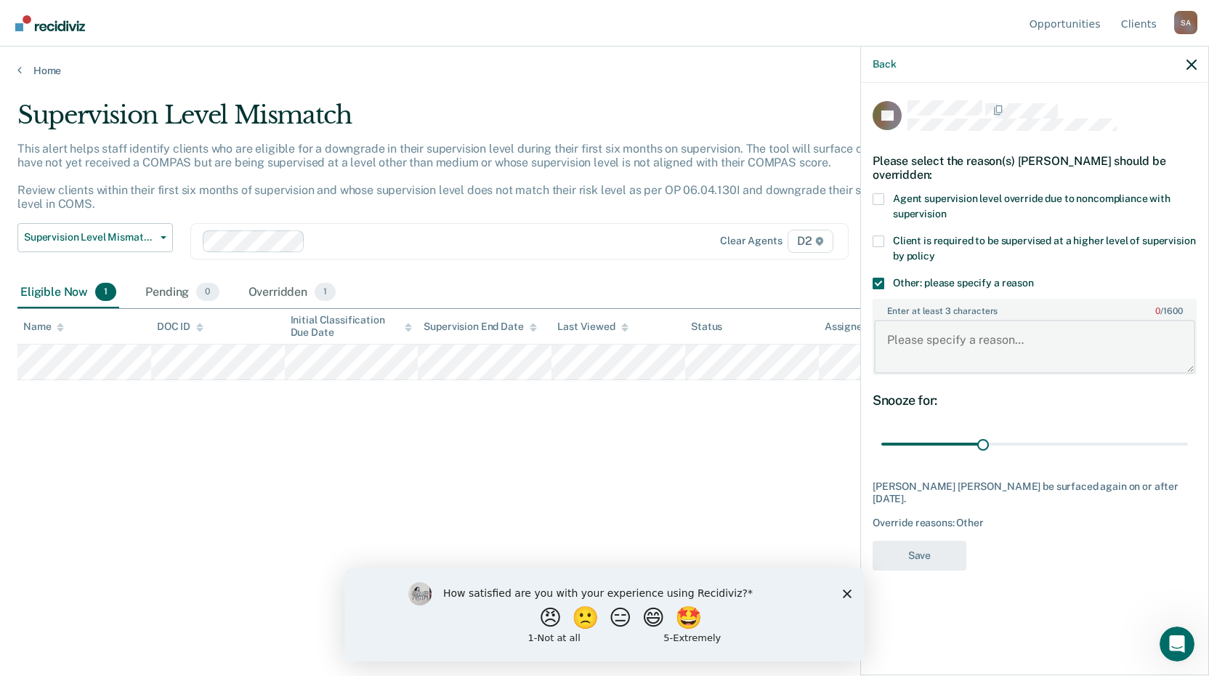
click at [904, 349] on textarea "Enter at least 3 characters 0 / 1600" at bounding box center [1034, 347] width 321 height 54
type textarea "R"
type textarea "Pending Probation Violation"
drag, startPoint x: 982, startPoint y: 439, endPoint x: 1202, endPoint y: 438, distance: 219.4
type input "90"
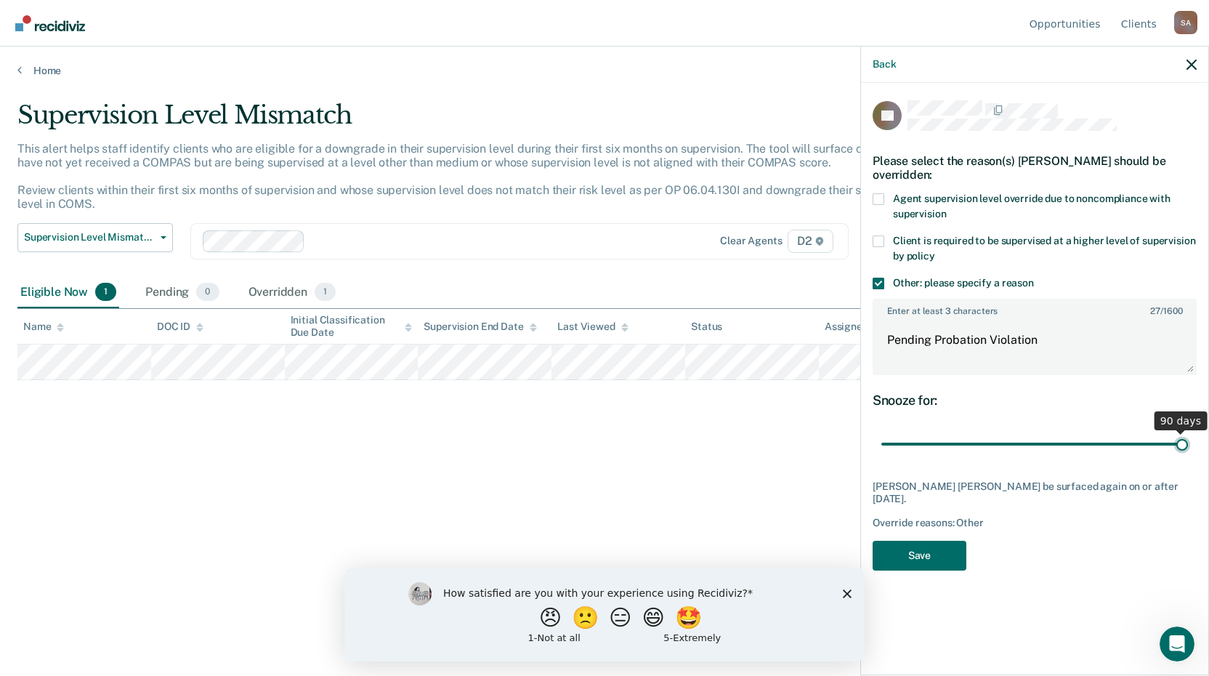
click at [1188, 438] on input "range" at bounding box center [1034, 444] width 307 height 25
click at [905, 541] on button "Save" at bounding box center [919, 555] width 94 height 30
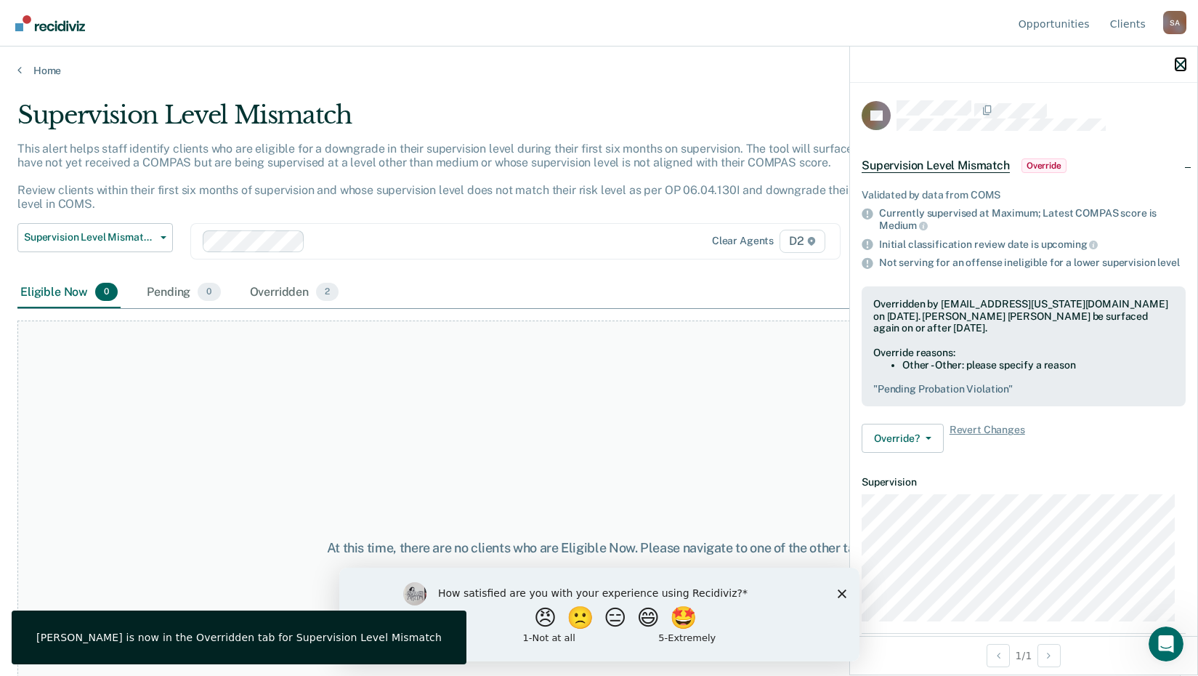
click at [1183, 62] on icon "button" at bounding box center [1180, 65] width 10 height 10
